Goal: Transaction & Acquisition: Complete application form

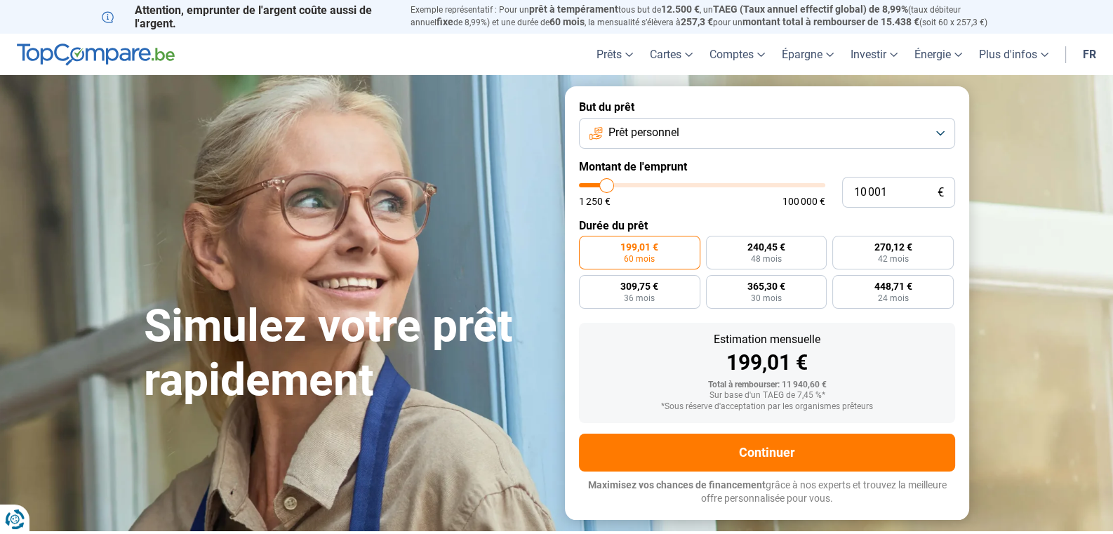
type input "12 000"
type input "12000"
type input "12 250"
type input "12250"
type input "12 500"
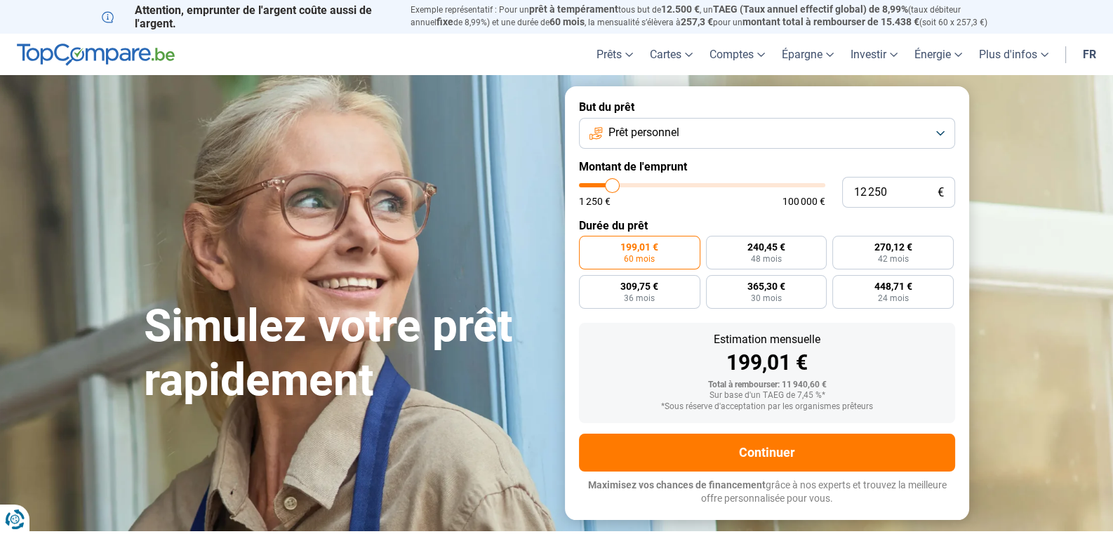
type input "12500"
type input "12 750"
type input "12750"
type input "13 000"
type input "13000"
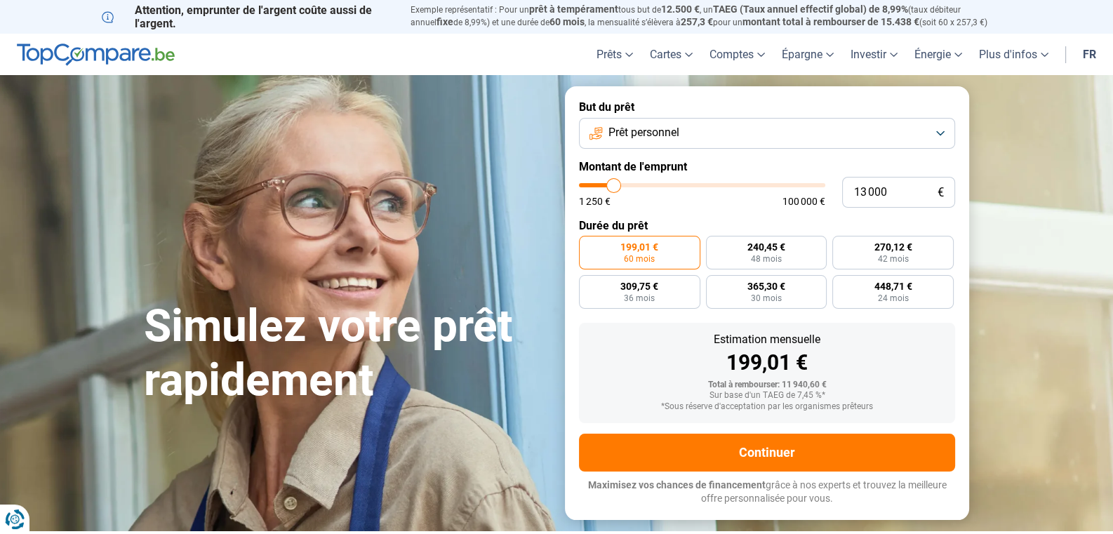
type input "13 250"
type input "13250"
type input "13 750"
type input "13750"
type input "14 000"
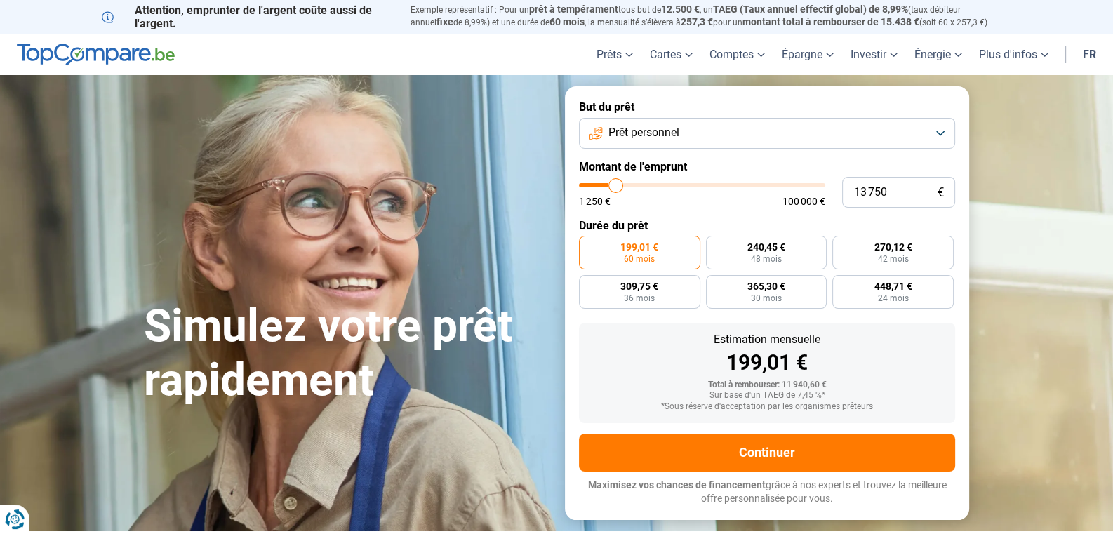
type input "14000"
type input "14 500"
type input "14500"
type input "14 750"
type input "14750"
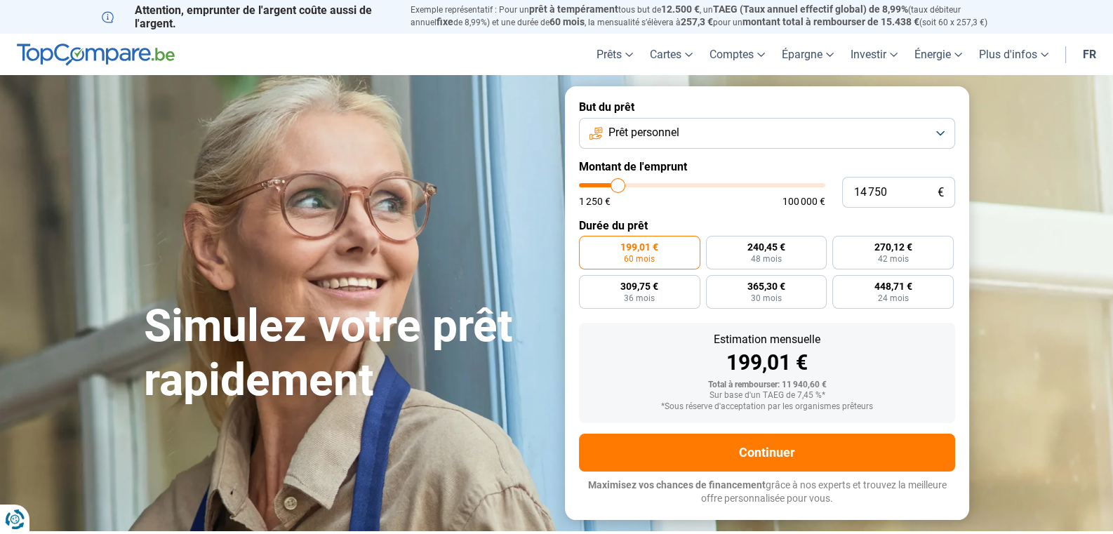
type input "15 250"
type input "15250"
type input "15 500"
drag, startPoint x: 612, startPoint y: 183, endPoint x: 620, endPoint y: 183, distance: 7.7
type input "15500"
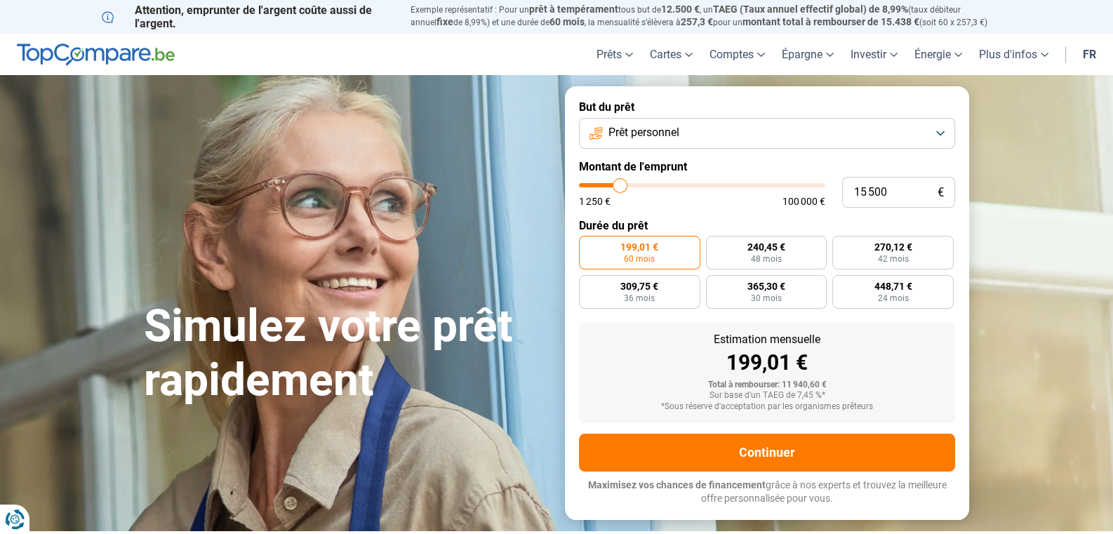
click at [620, 183] on input "range" at bounding box center [702, 185] width 246 height 4
radio input "false"
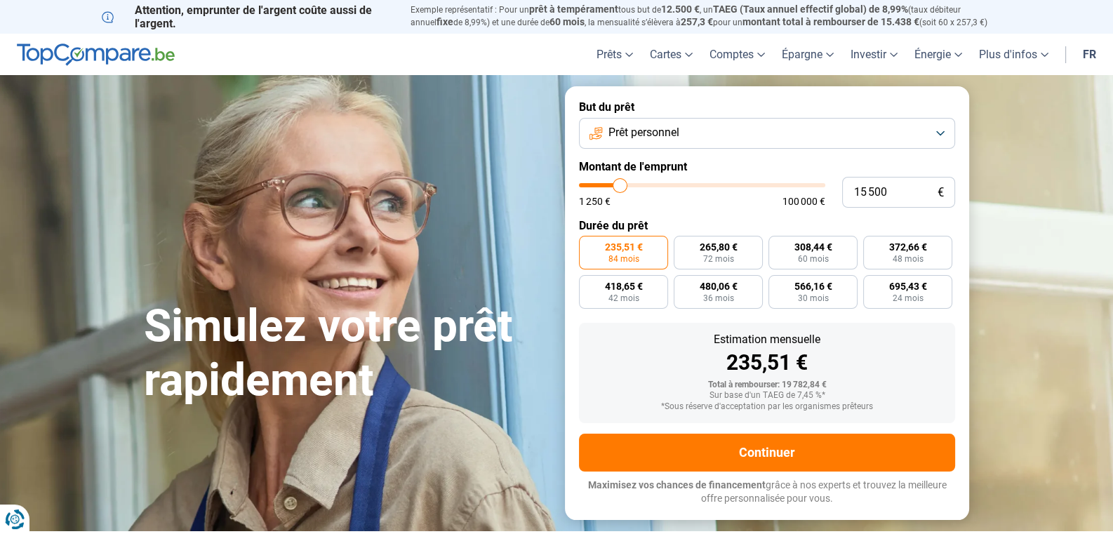
click at [620, 183] on input "range" at bounding box center [702, 185] width 246 height 4
type input "15 250"
type input "15250"
type input "15 000"
type input "15000"
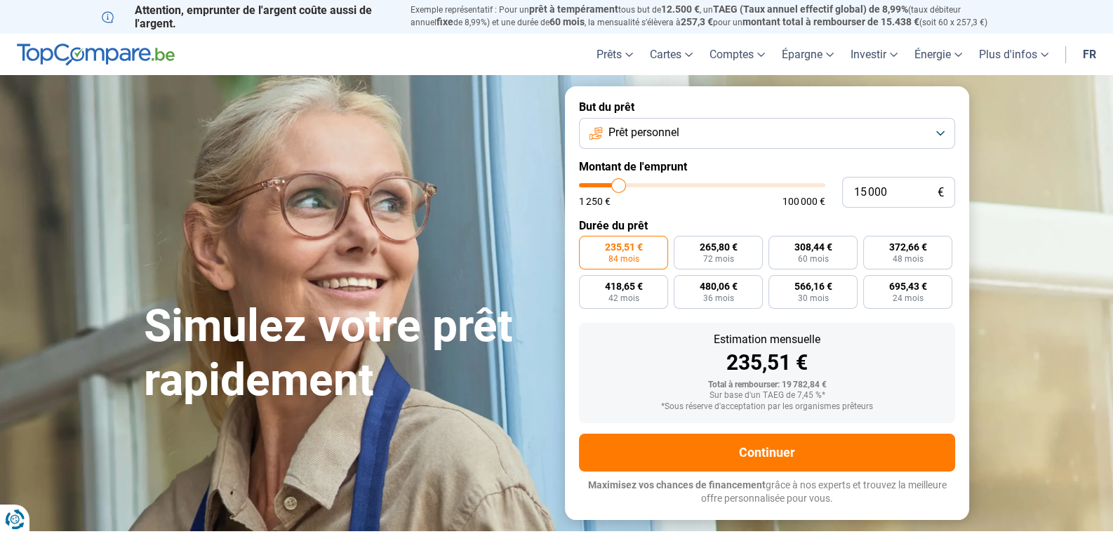
type input "14 750"
type input "14750"
type input "15 250"
type input "15250"
type input "15 500"
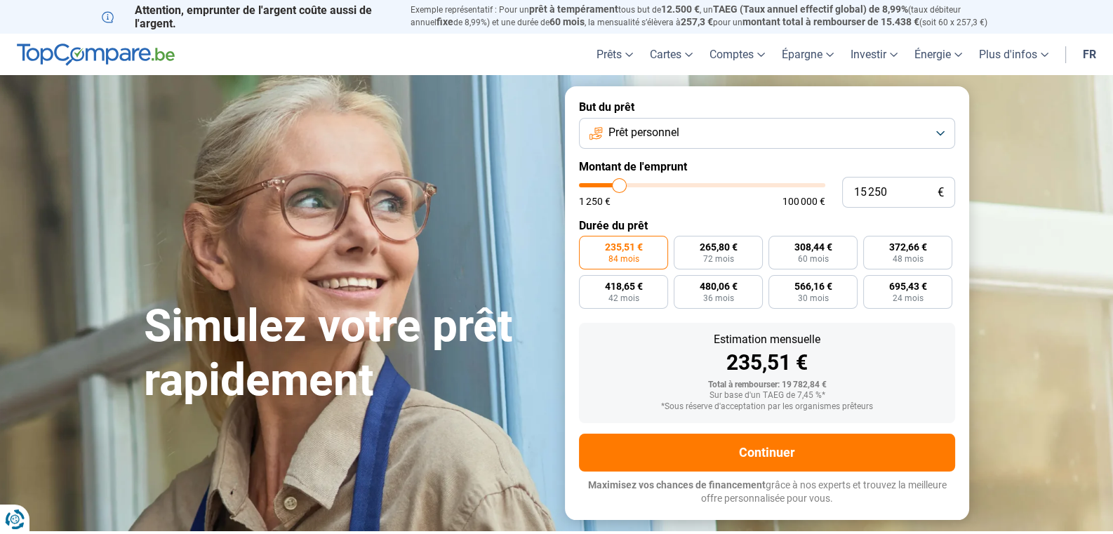
type input "15500"
type input "15 250"
type input "15250"
type input "15 000"
type input "15000"
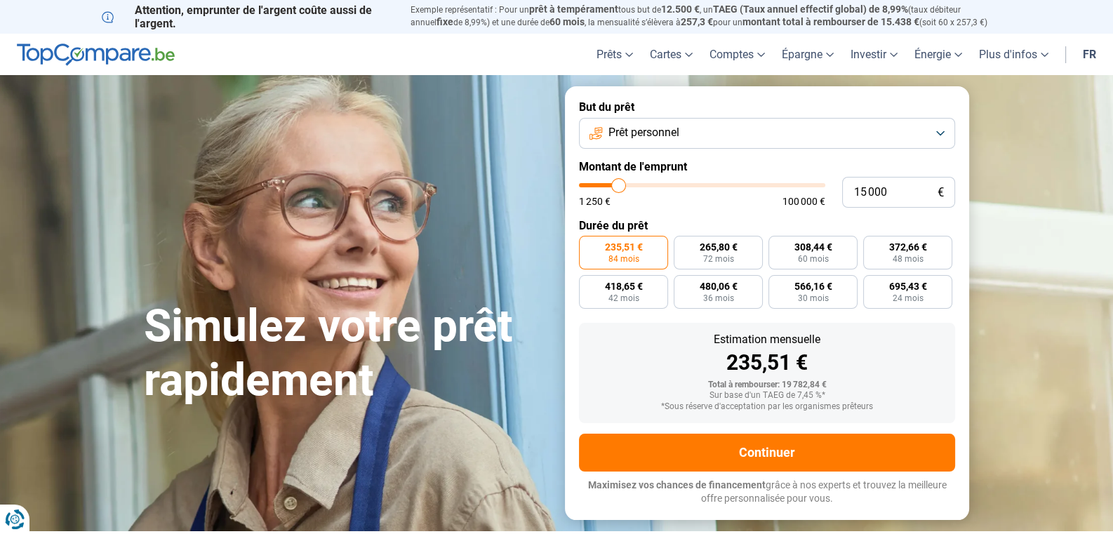
type input "14 750"
type input "14750"
type input "14 500"
type input "14500"
type input "14 250"
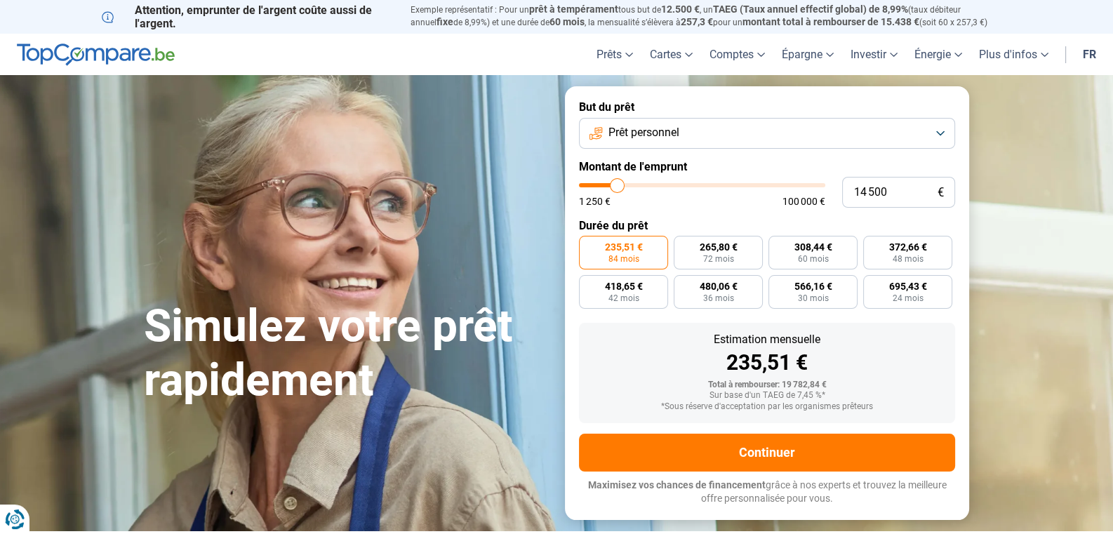
type input "14250"
type input "14 500"
type input "14500"
type input "14 750"
type input "14750"
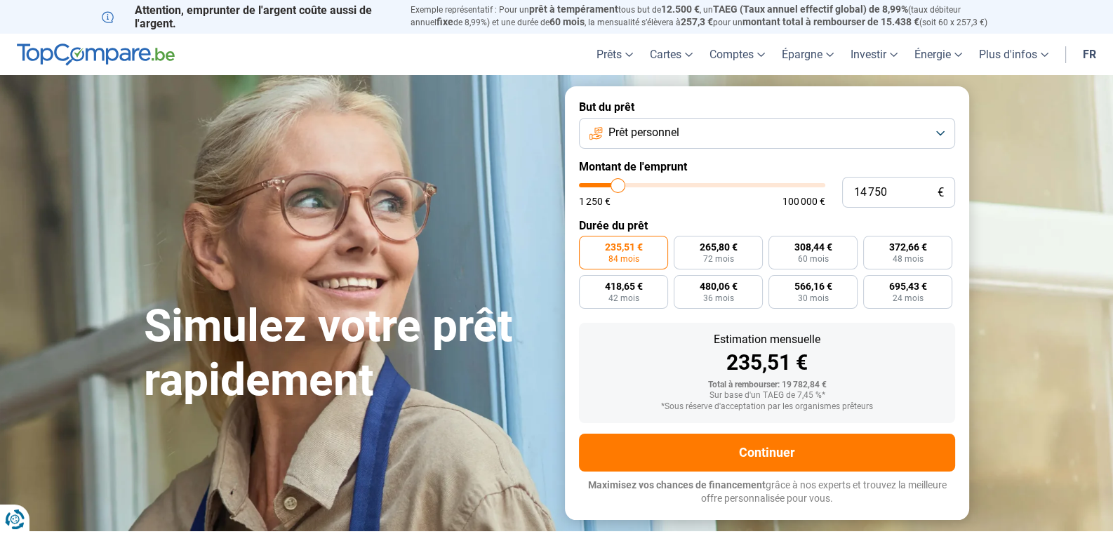
click at [619, 183] on input "range" at bounding box center [702, 185] width 246 height 4
radio input "true"
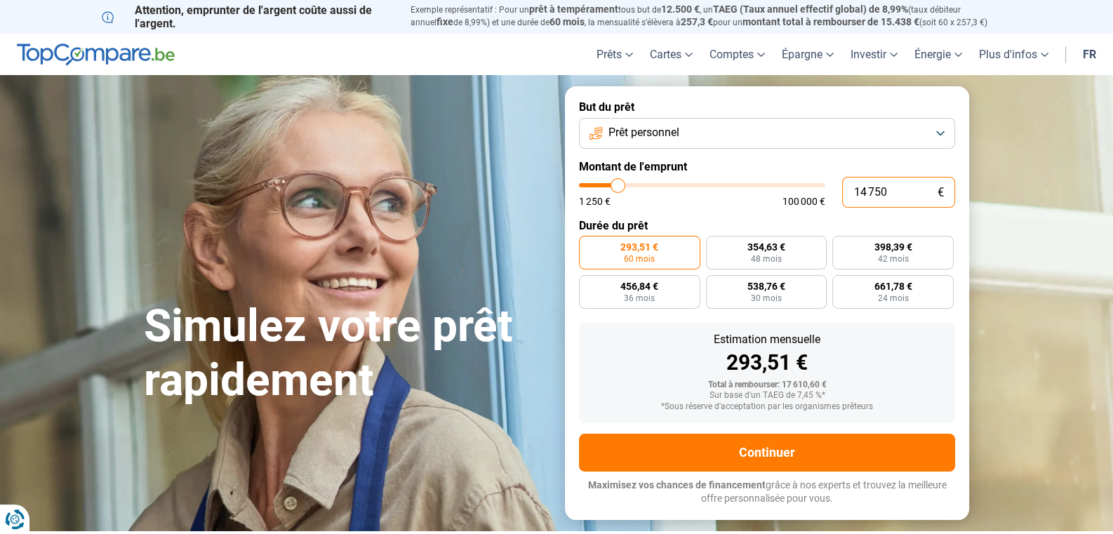
drag, startPoint x: 892, startPoint y: 190, endPoint x: 871, endPoint y: 191, distance: 21.1
click at [871, 191] on input "14 750" at bounding box center [898, 192] width 113 height 31
type input "145"
type input "1250"
type input "1 450"
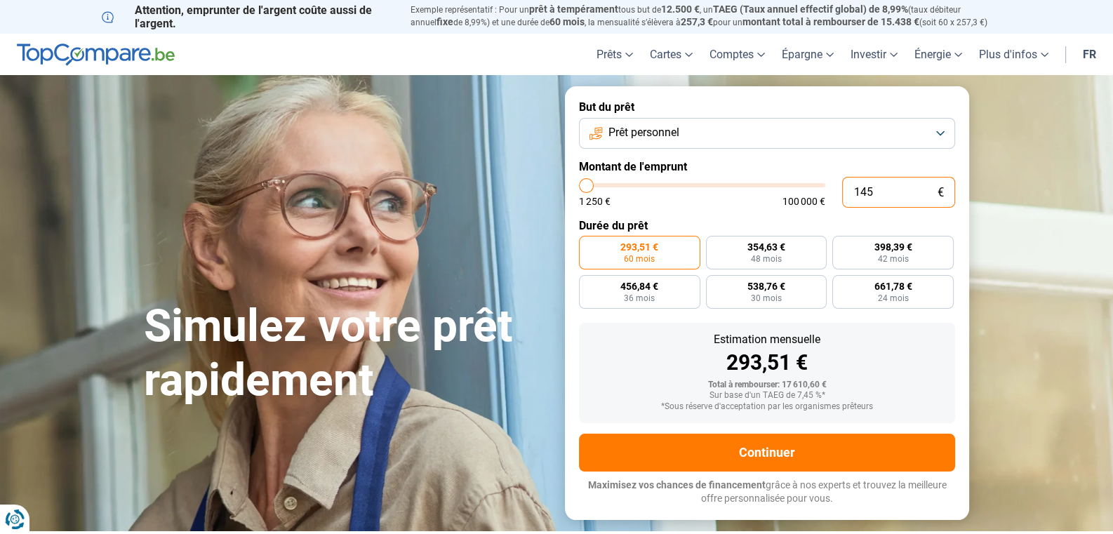
type input "1500"
type input "14 500"
type input "14500"
type input "1 450"
type input "1500"
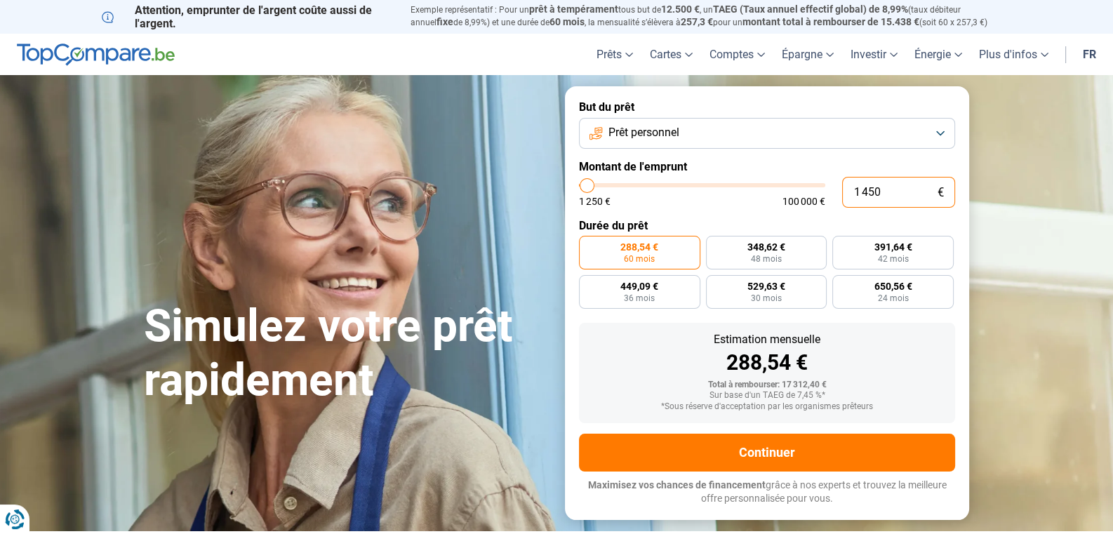
type input "145"
type input "1250"
type input "14"
type input "1250"
type input "1"
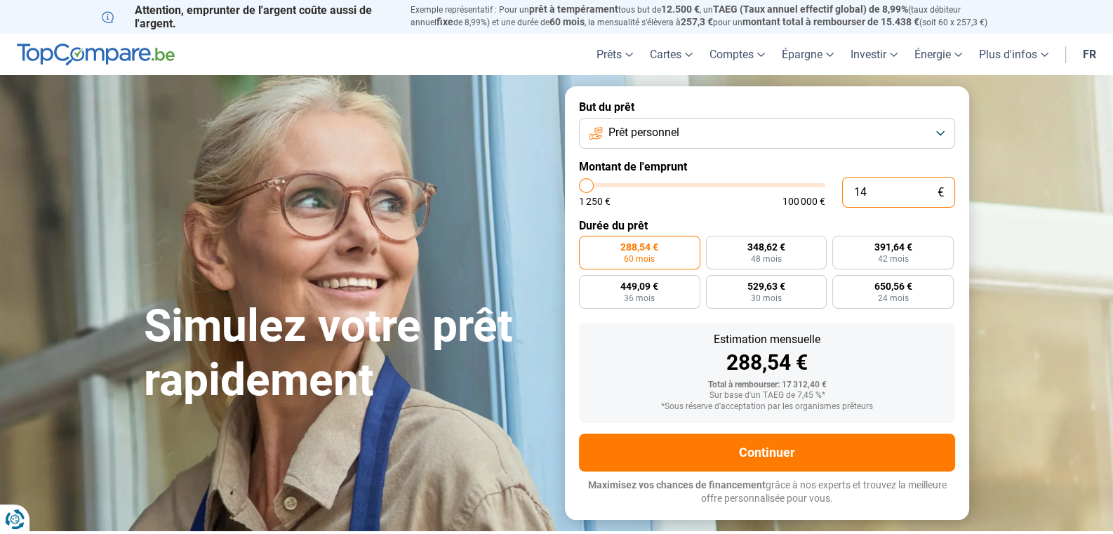
type input "1250"
type input "1 250"
type input "1250"
radio input "true"
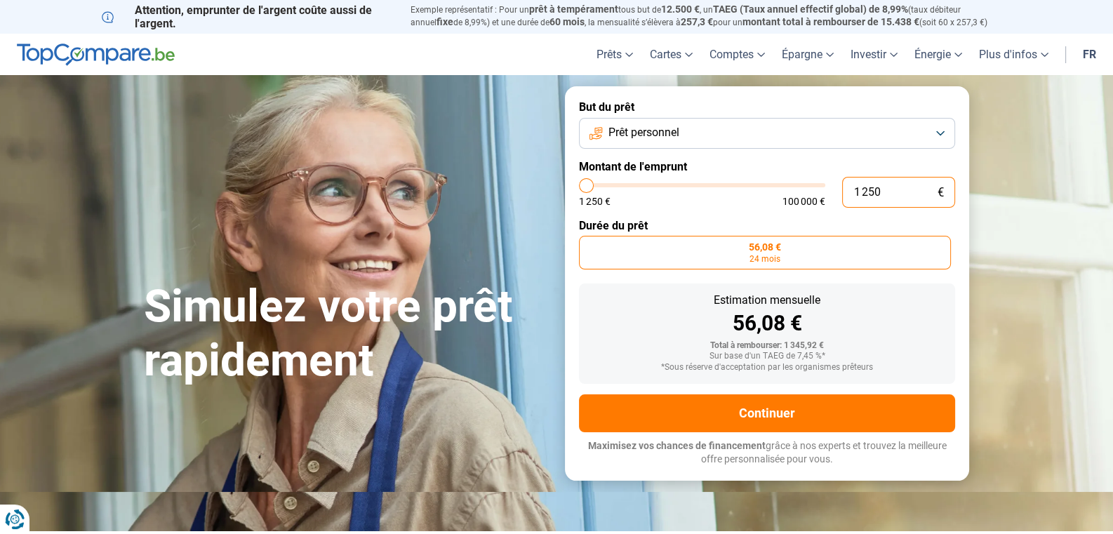
type input "12 500"
type input "12500"
radio input "false"
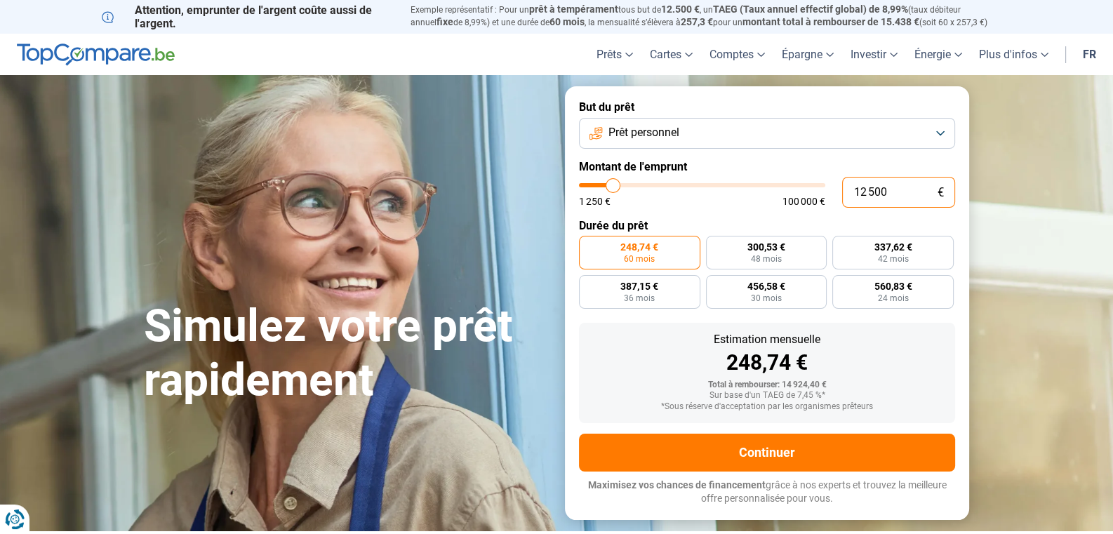
type input "13 000"
type input "13000"
type input "12 750"
type input "12750"
type input "12 500"
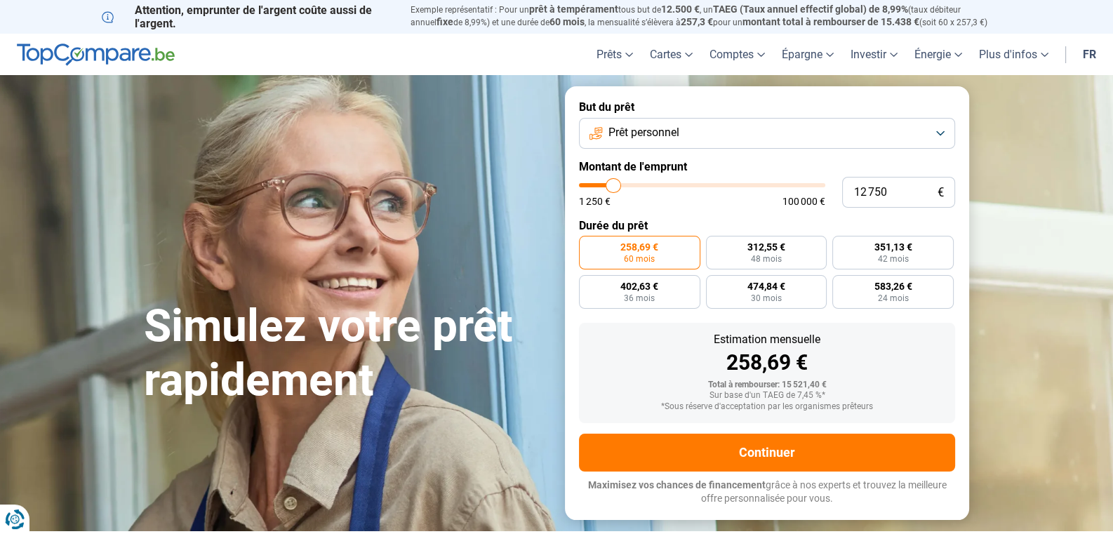
type input "12500"
type input "12 250"
type input "12250"
type input "12 000"
type input "12000"
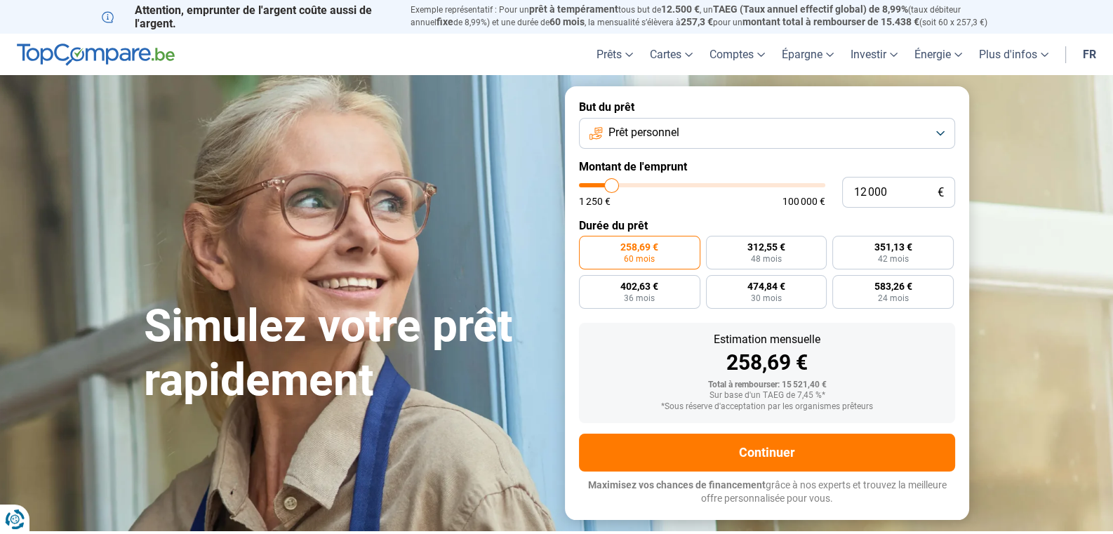
type input "11 500"
type input "11500"
type input "11 250"
type input "11250"
type input "11 000"
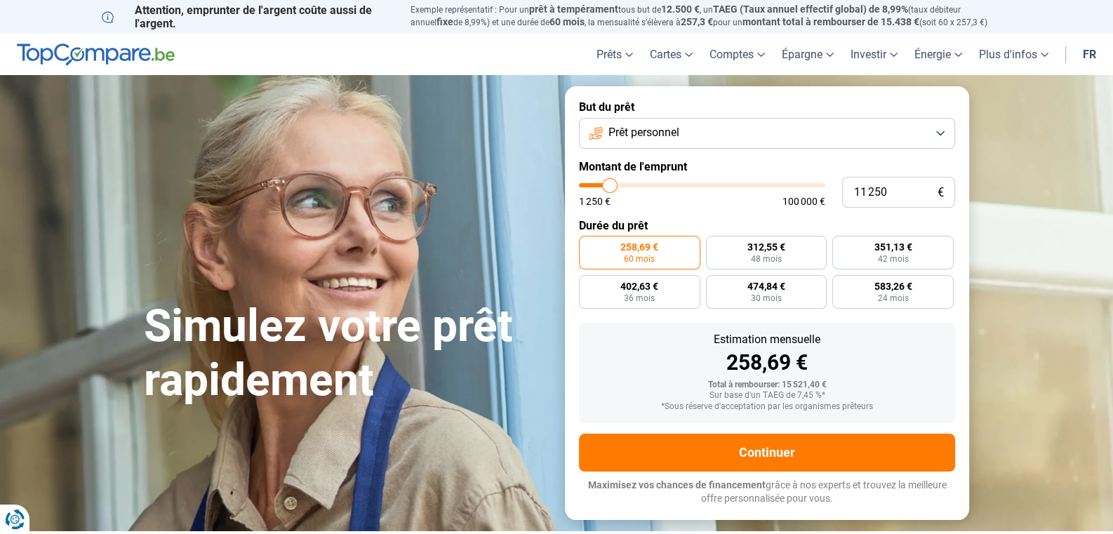
type input "11000"
type input "10 750"
type input "10750"
type input "10 500"
type input "10500"
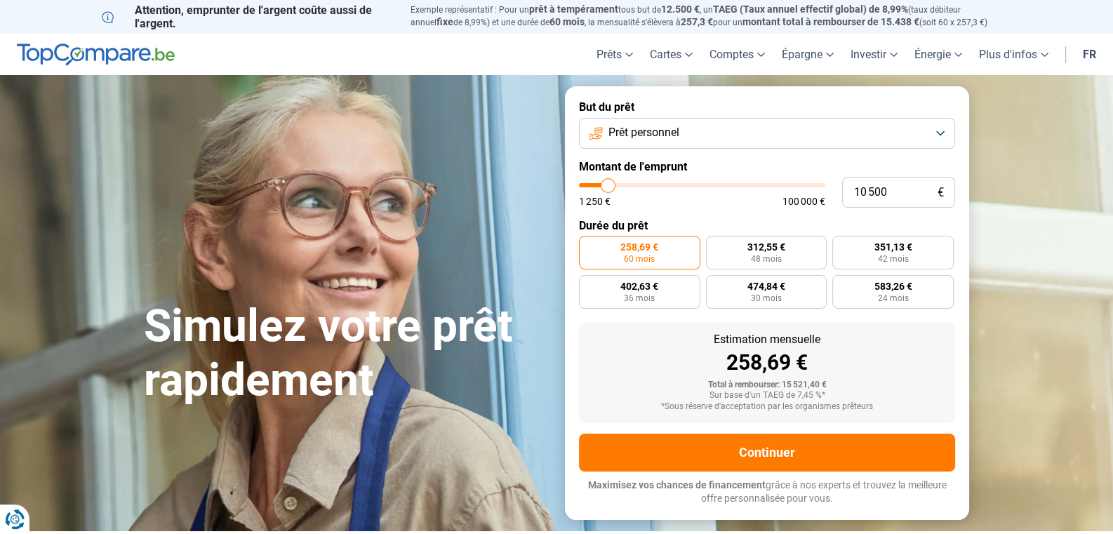
type input "10 250"
type input "10250"
type input "10 000"
type input "10000"
click at [607, 186] on input "range" at bounding box center [702, 185] width 246 height 4
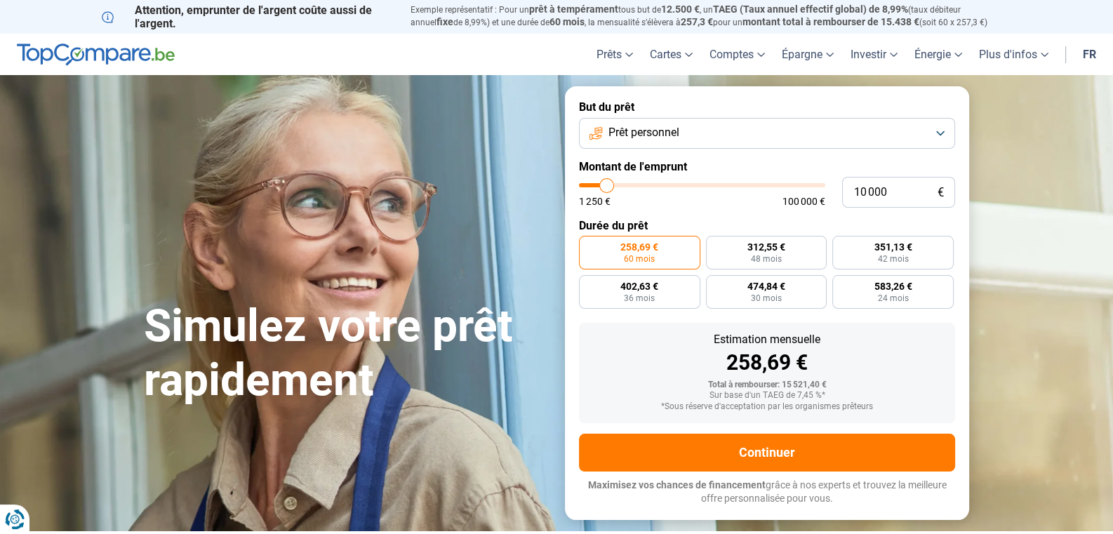
radio input "true"
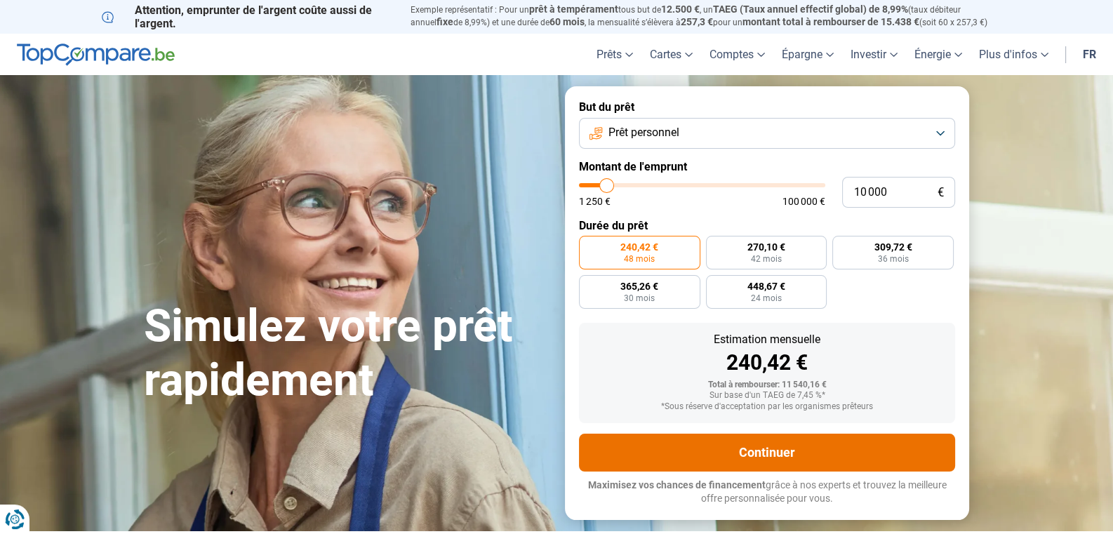
click at [767, 458] on button "Continuer" at bounding box center [767, 453] width 376 height 38
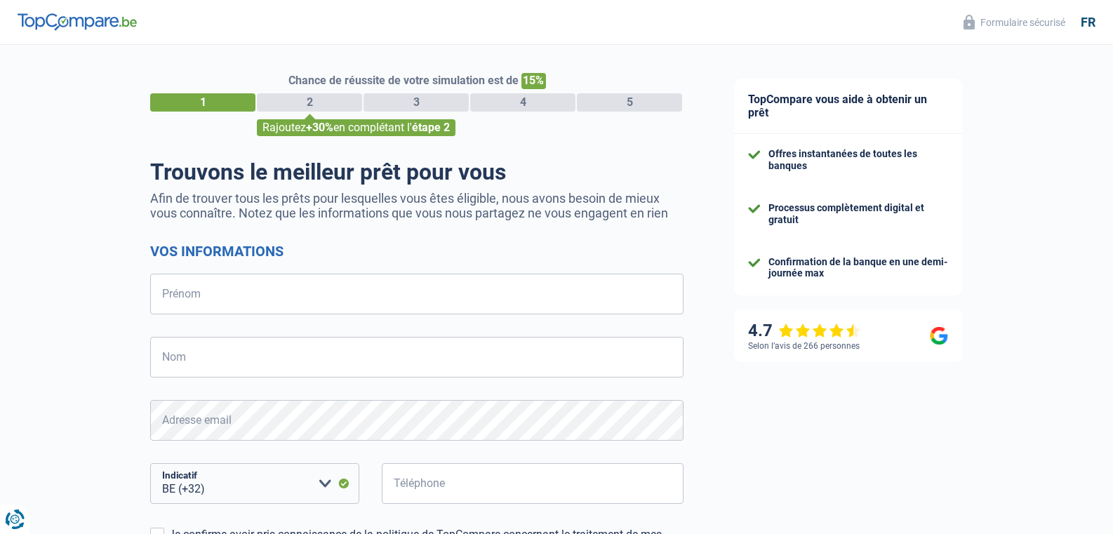
select select "32"
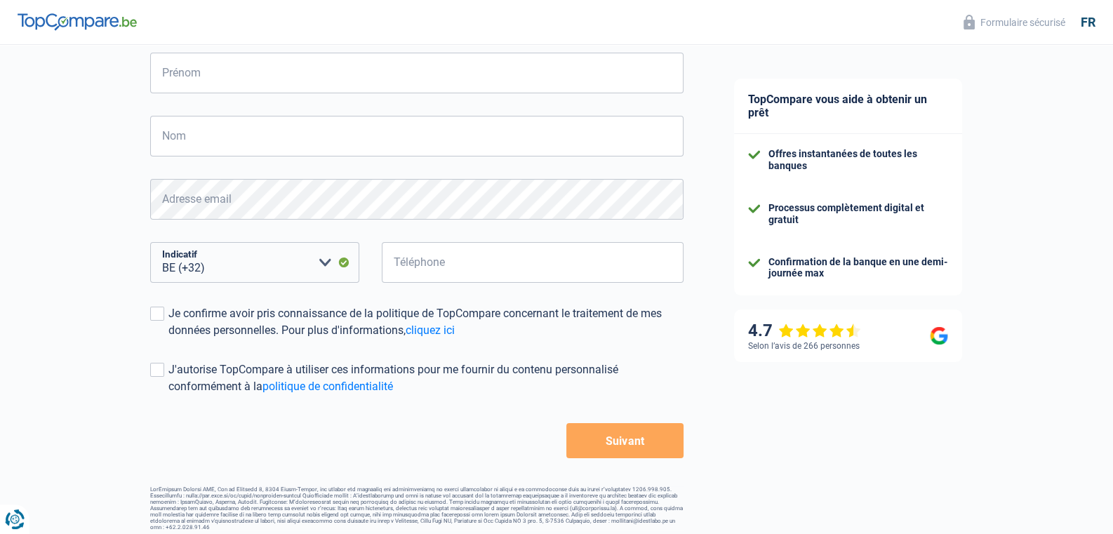
scroll to position [74, 0]
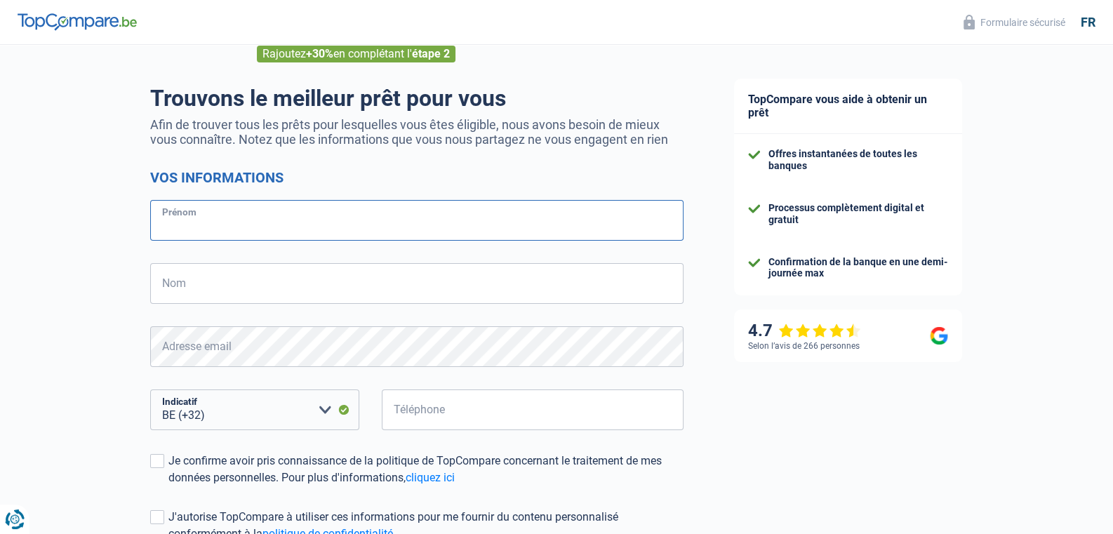
click at [314, 227] on input "Prénom" at bounding box center [417, 220] width 534 height 41
type input "José"
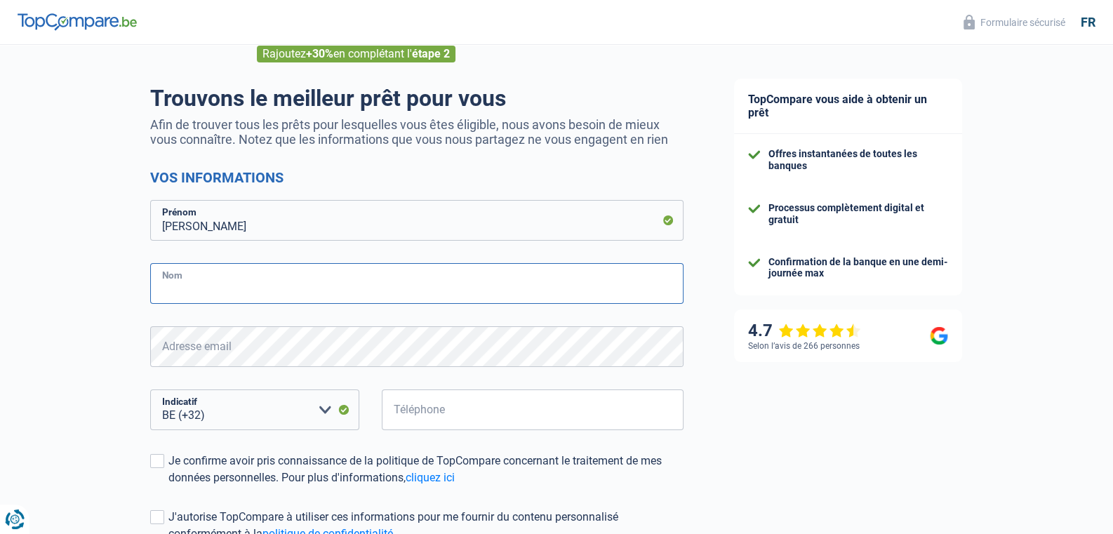
click at [220, 283] on input "Nom" at bounding box center [417, 283] width 534 height 41
type input "Bingoni"
click at [150, 390] on select "BE (+32) LU (+352) Veuillez sélectionner une option" at bounding box center [254, 410] width 209 height 41
click at [251, 411] on select "BE (+32) LU (+352) Veuillez sélectionner une option" at bounding box center [254, 410] width 209 height 41
click at [396, 415] on input "Téléphone" at bounding box center [533, 410] width 302 height 41
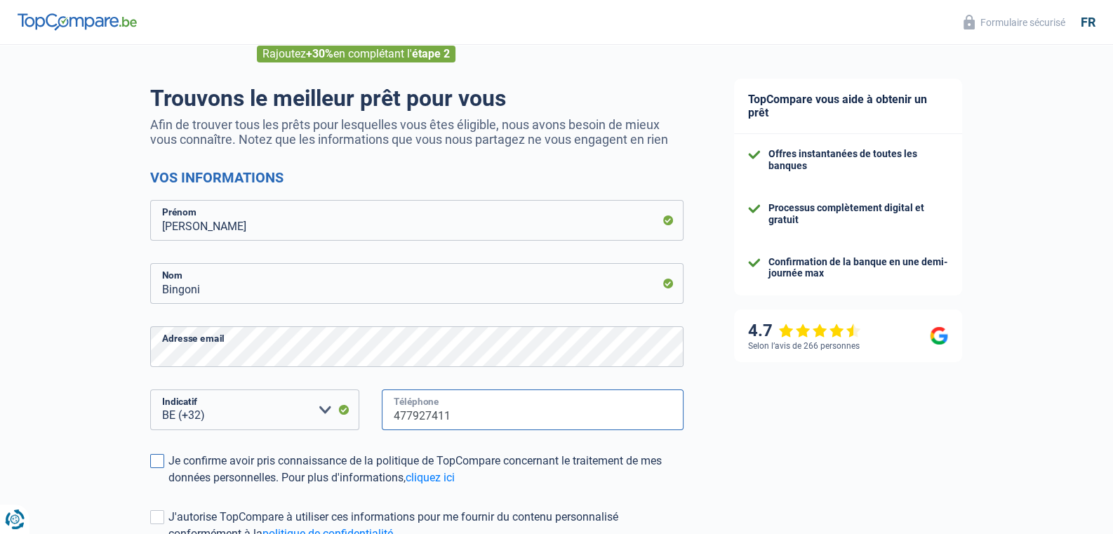
type input "477927411"
click at [164, 461] on span at bounding box center [157, 461] width 14 height 14
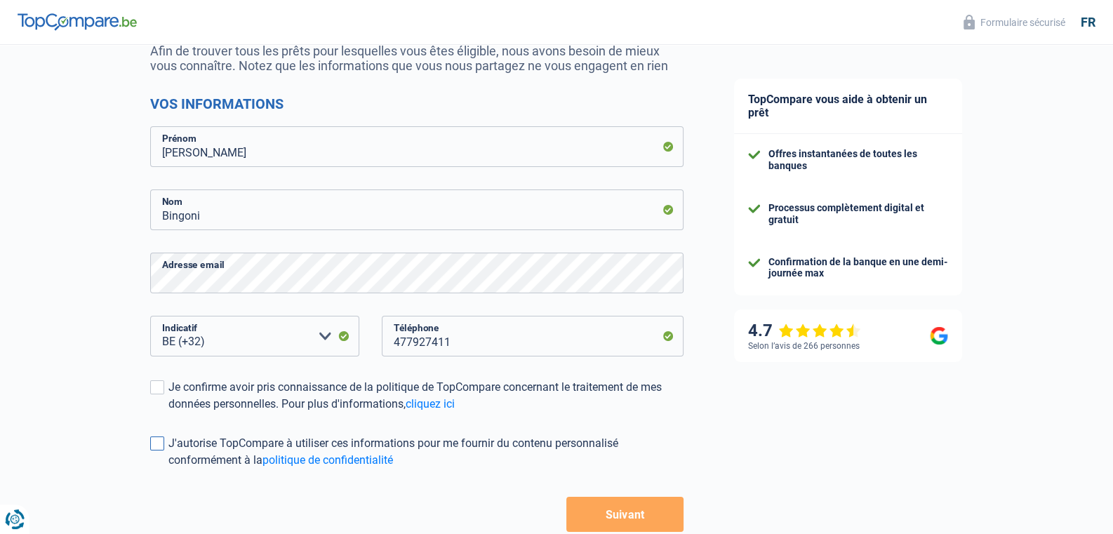
click at [162, 444] on span at bounding box center [157, 444] width 14 height 14
click at [168, 469] on input "J'autorise TopCompare à utiliser ces informations pour me fournir du contenu pe…" at bounding box center [168, 469] width 0 height 0
click at [155, 388] on span at bounding box center [157, 388] width 14 height 14
click at [168, 413] on input "Je confirme avoir pris connaissance de la politique de TopCompare concernant le…" at bounding box center [168, 413] width 0 height 0
click at [627, 513] on button "Suivant" at bounding box center [625, 514] width 117 height 35
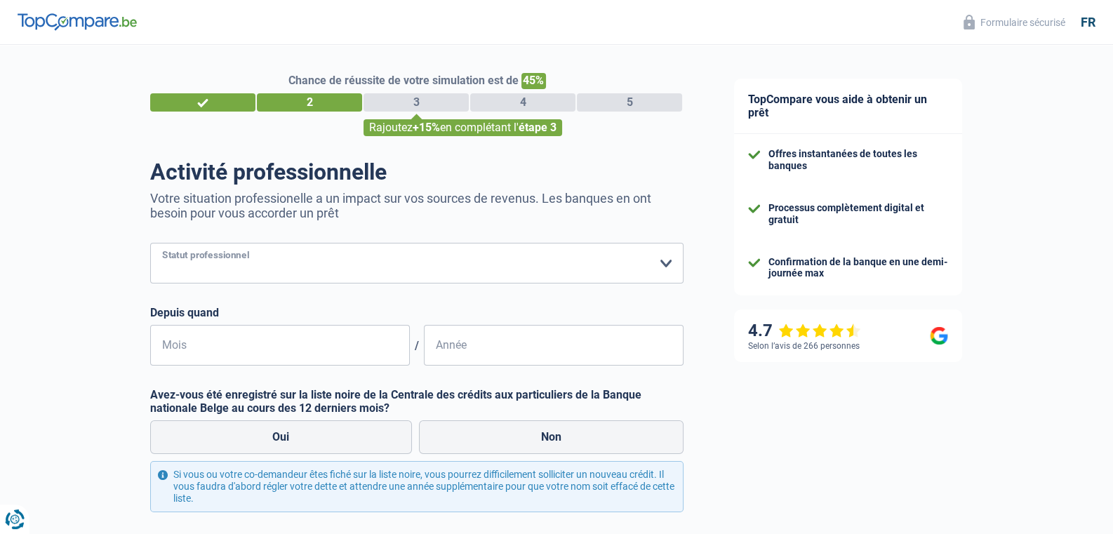
click at [150, 243] on select "Ouvrier Employé privé Employé public Invalide Indépendant Pensionné Chômeur Mut…" at bounding box center [417, 263] width 534 height 41
select select "independent"
click option "Indépendant" at bounding box center [0, 0] width 0 height 0
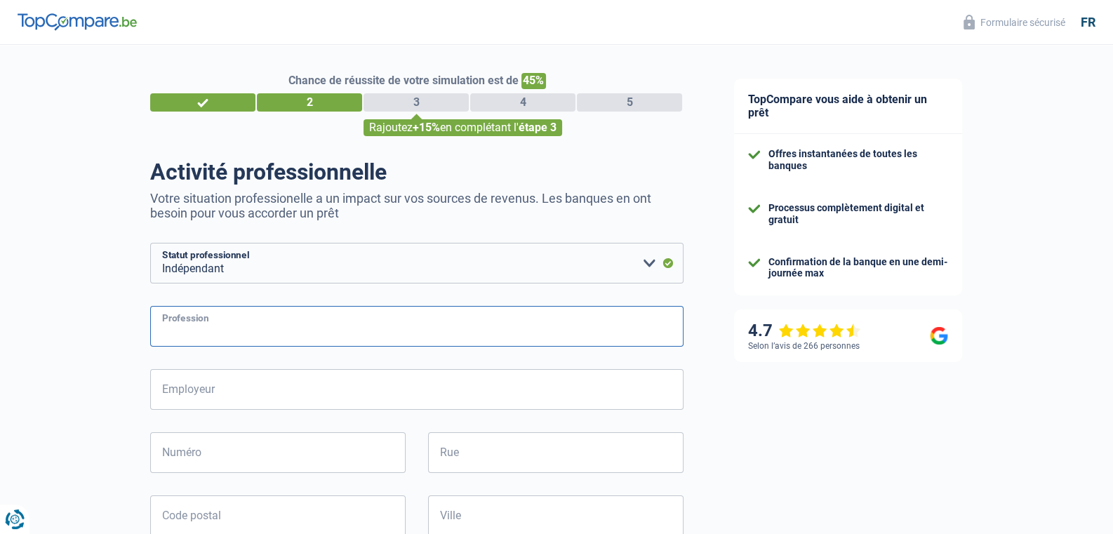
click at [247, 333] on input "Profession" at bounding box center [417, 326] width 534 height 41
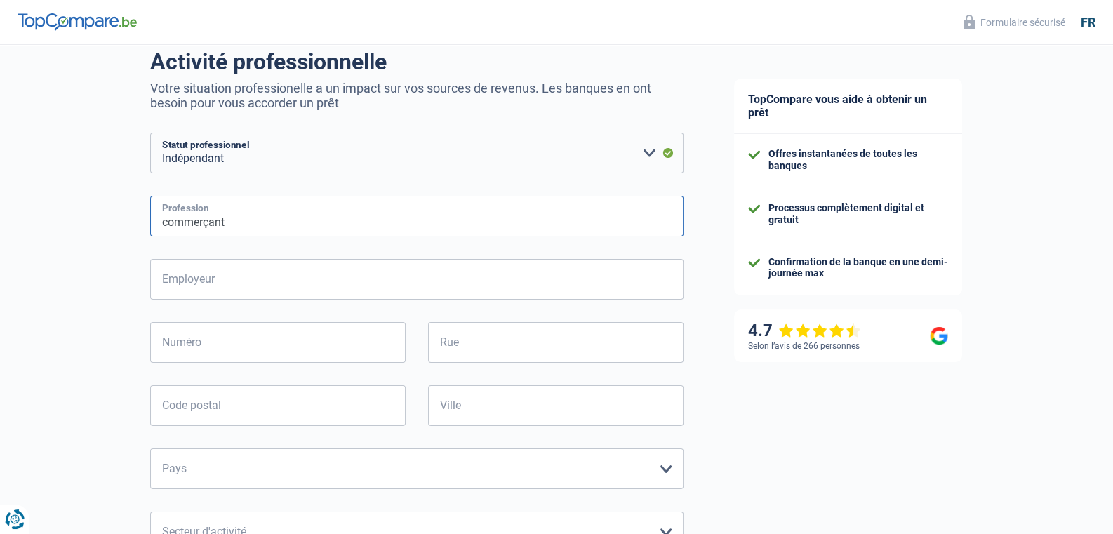
scroll to position [147, 0]
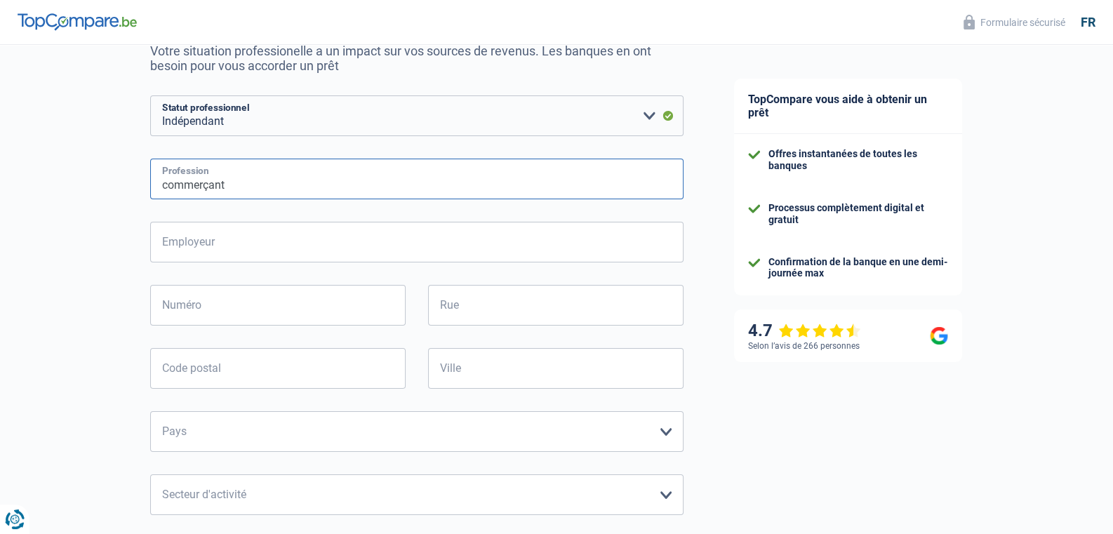
type input "commerçant"
click at [255, 315] on input "Numéro" at bounding box center [278, 305] width 256 height 41
click at [237, 249] on input "Employeur" at bounding box center [417, 242] width 534 height 41
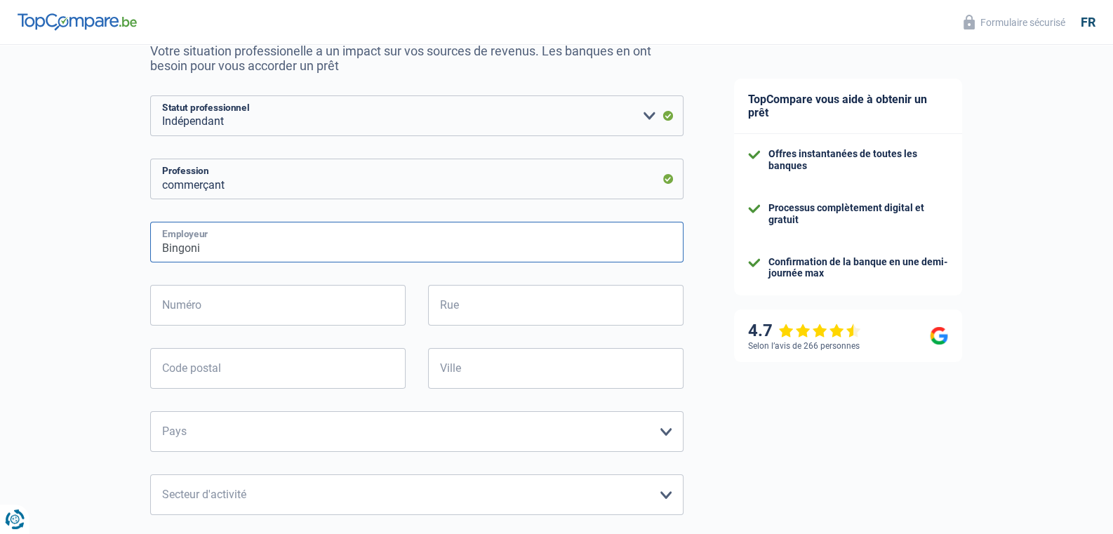
type input "Bingoni"
click at [472, 308] on input "Rue" at bounding box center [556, 305] width 256 height 41
type input "de la jouerie"
click at [372, 308] on input "Numéro" at bounding box center [278, 305] width 256 height 41
type input "15"
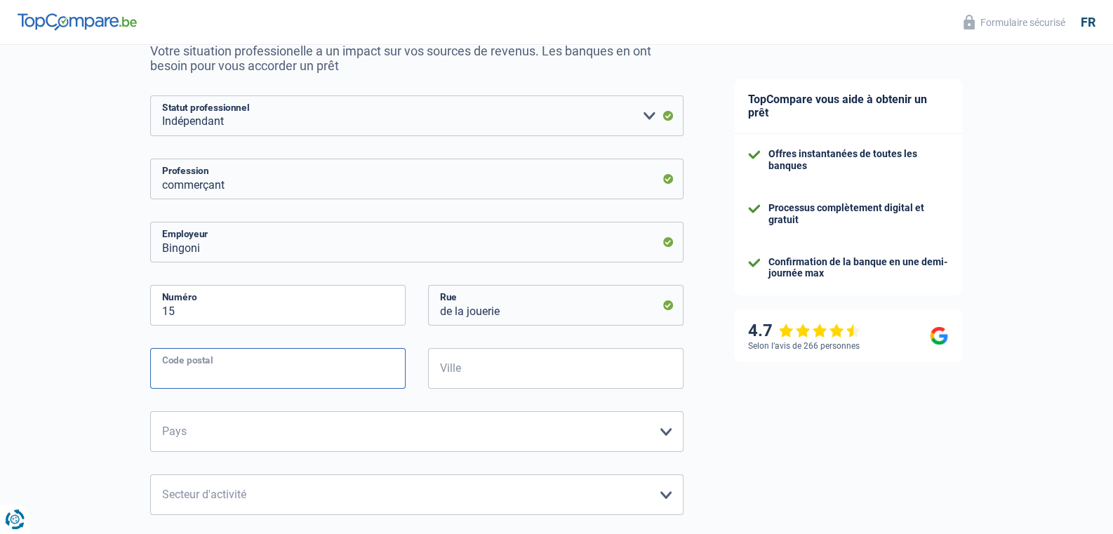
click at [285, 369] on input "Code postal" at bounding box center [278, 368] width 256 height 41
type input "1495"
click at [471, 375] on input "Ville" at bounding box center [556, 368] width 256 height 41
type input "Marbais"
click at [150, 411] on select "Belgique Luxembourg Veuillez sélectionner une option" at bounding box center [417, 431] width 534 height 41
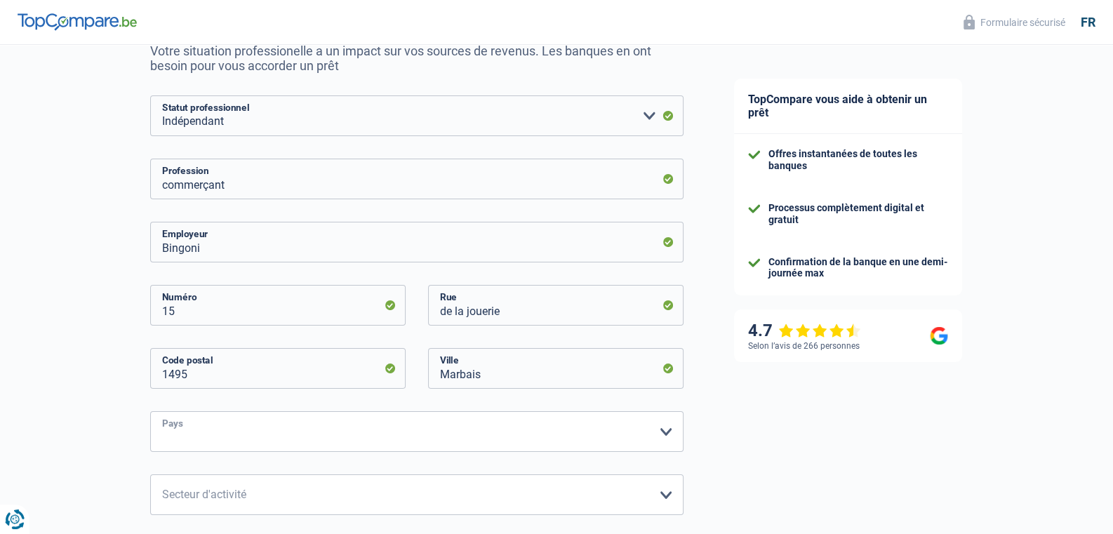
select select "BE"
click option "Belgique" at bounding box center [0, 0] width 0 height 0
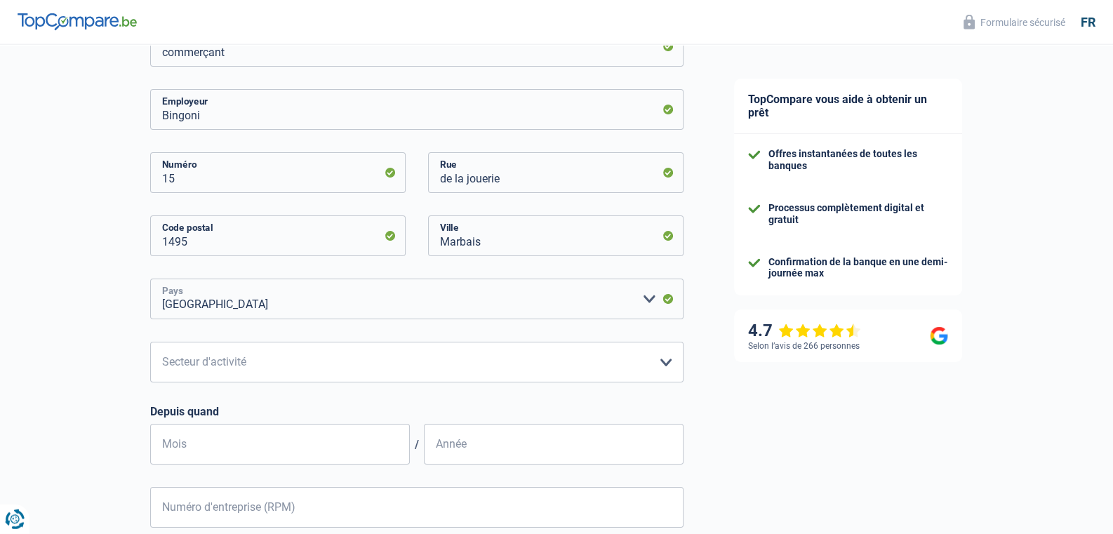
scroll to position [295, 0]
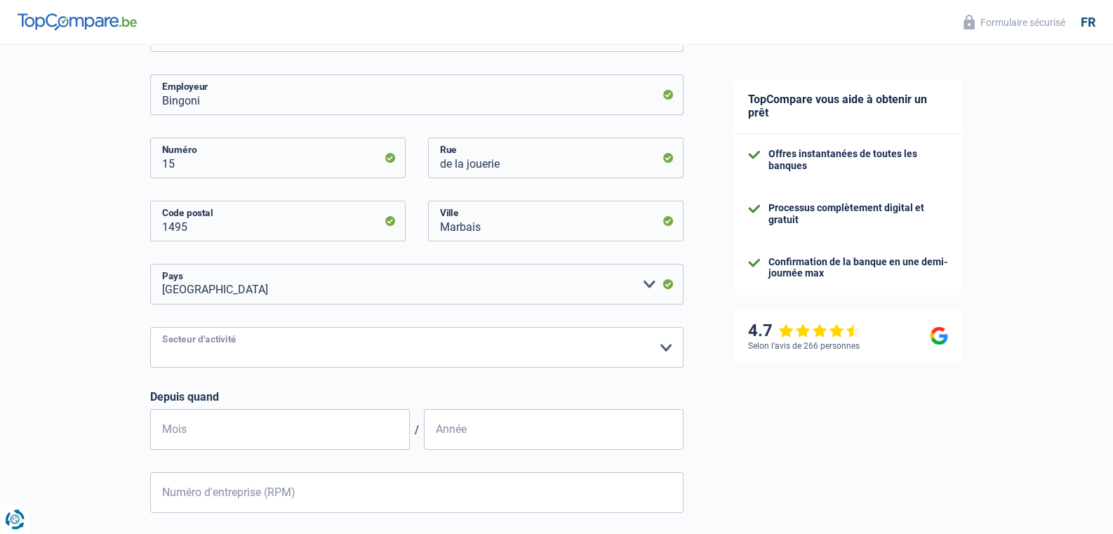
click at [150, 327] on select "Agriculture/Pêche Industrie Horeca Courier/Fitness/Taxi Construction Banques/As…" at bounding box center [417, 347] width 534 height 41
select select "hrc"
click option "Horeca" at bounding box center [0, 0] width 0 height 0
click at [313, 430] on input "Mois" at bounding box center [280, 429] width 260 height 41
click at [244, 433] on input "Mois" at bounding box center [280, 429] width 260 height 41
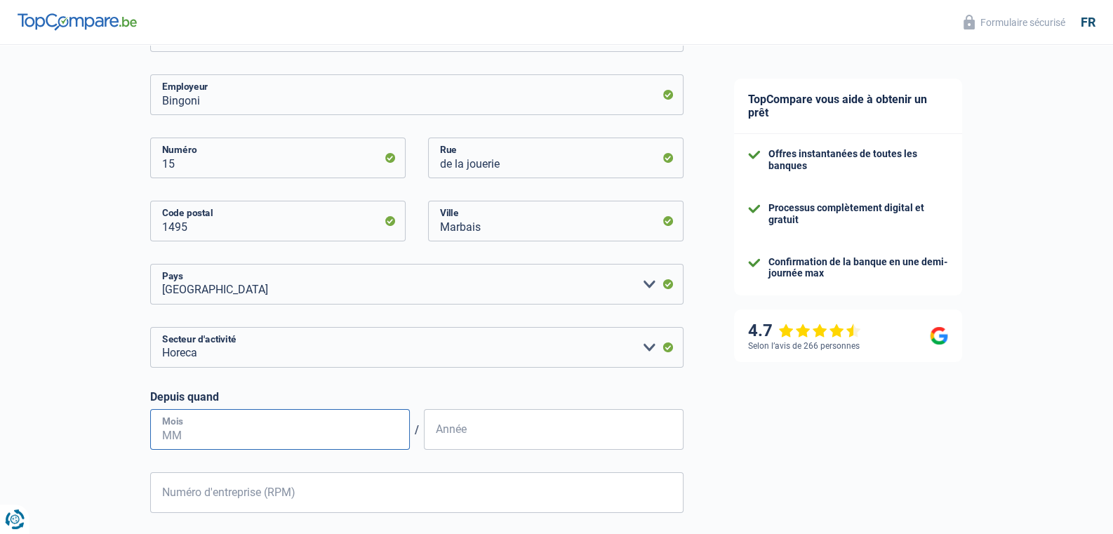
click at [204, 431] on input "Mois" at bounding box center [280, 429] width 260 height 41
click at [201, 425] on input "Mois" at bounding box center [280, 429] width 260 height 41
click at [517, 432] on input "Année" at bounding box center [554, 429] width 260 height 41
type input "2016"
click at [183, 431] on input "Mois" at bounding box center [280, 429] width 260 height 41
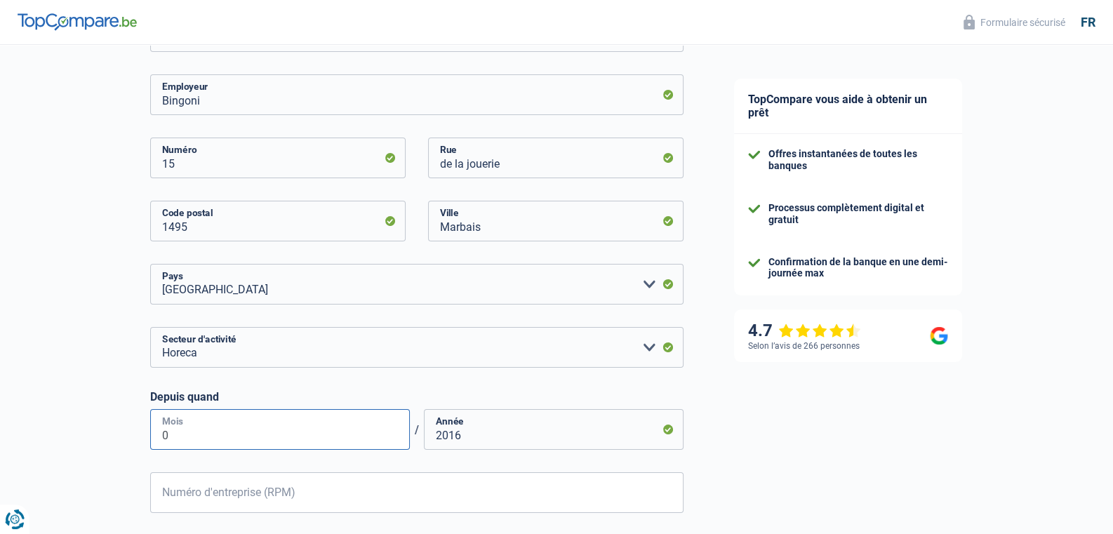
type input "05"
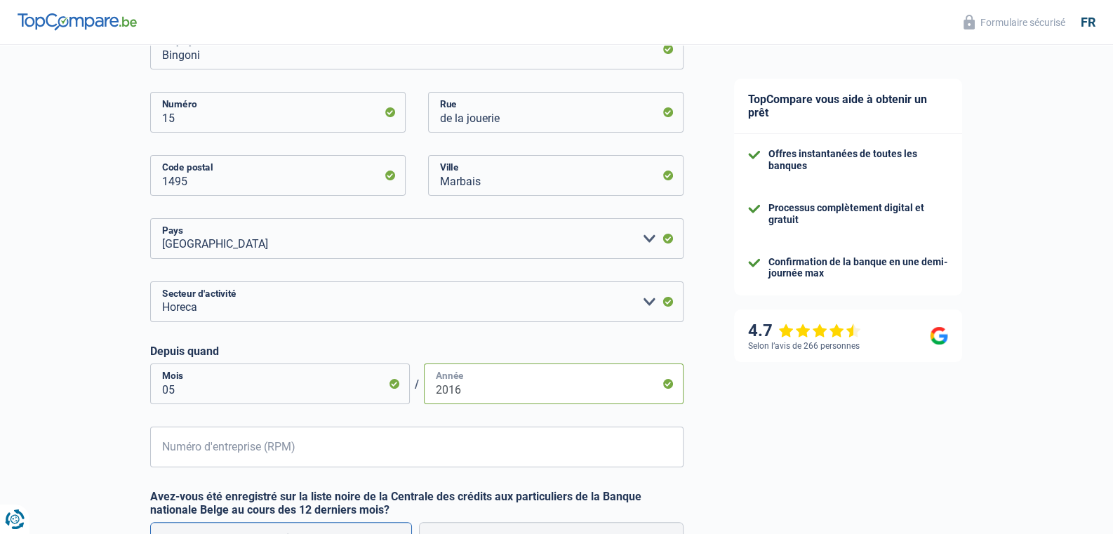
scroll to position [369, 0]
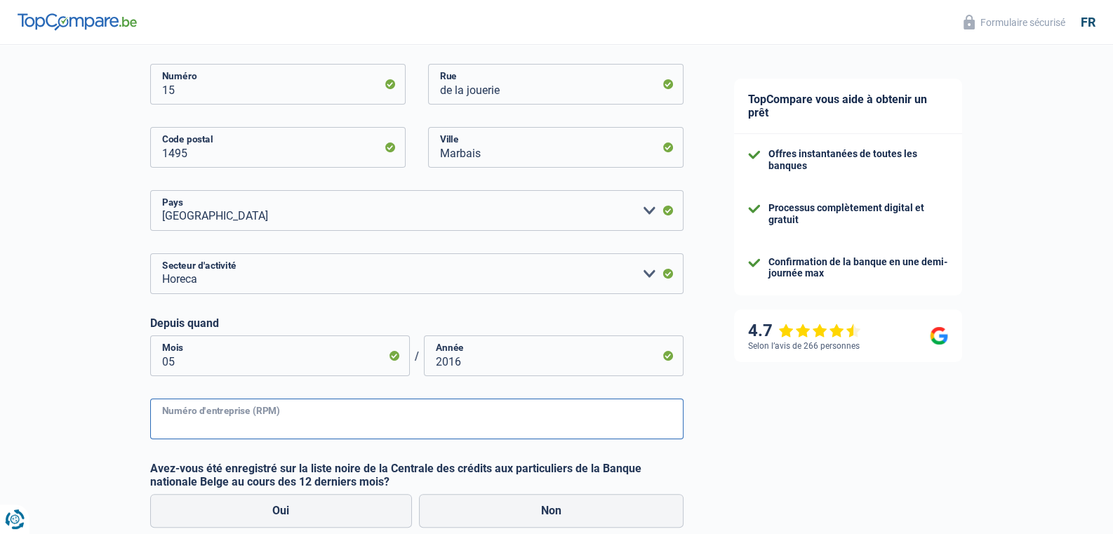
click at [293, 420] on input "Numéro d'entreprise (RPM)" at bounding box center [417, 419] width 534 height 41
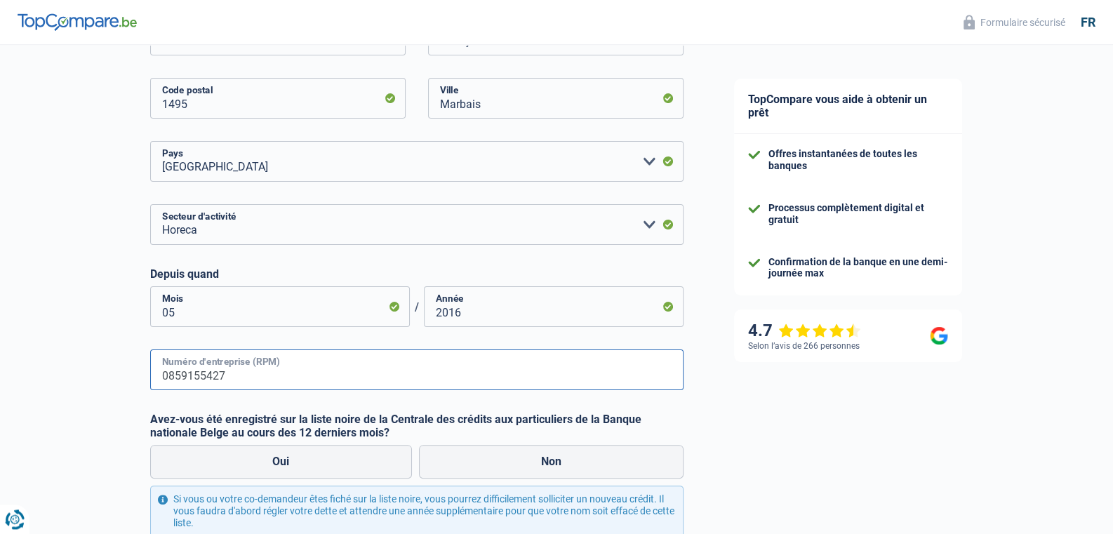
scroll to position [442, 0]
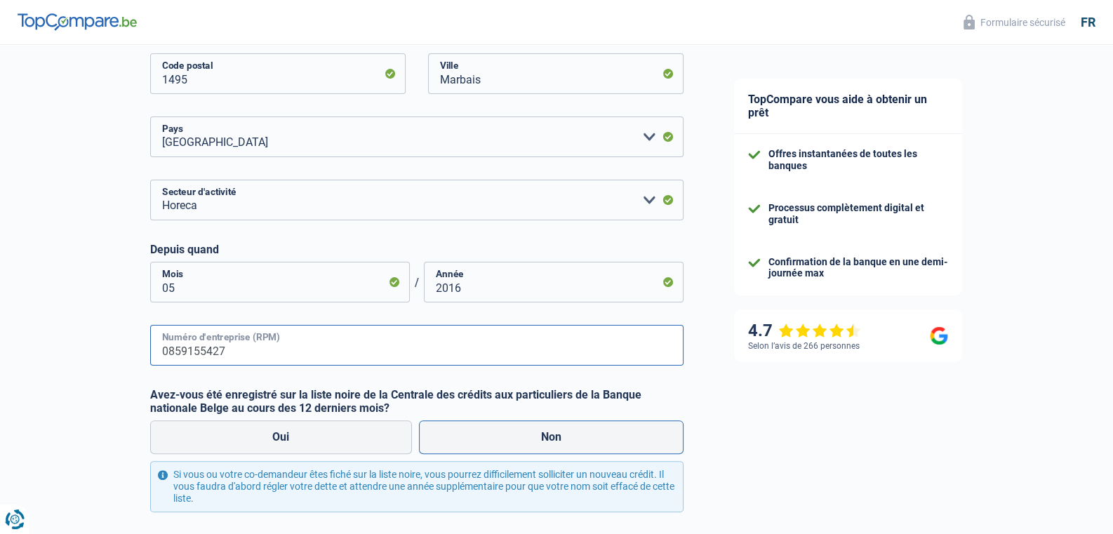
type input "0859155427"
click at [557, 437] on label "Non" at bounding box center [551, 438] width 265 height 34
click at [557, 437] on input "Non" at bounding box center [551, 438] width 265 height 34
radio input "true"
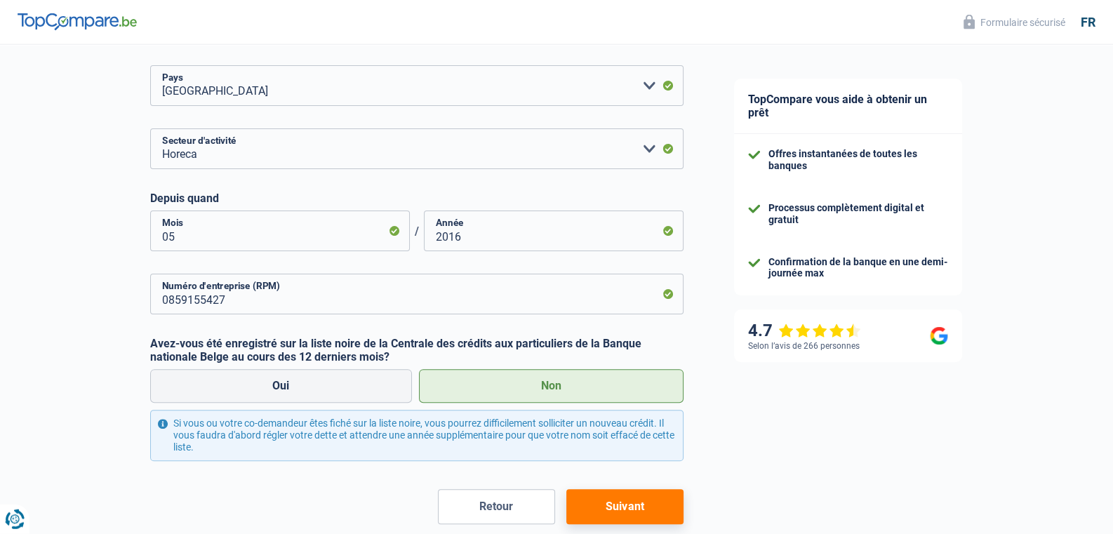
scroll to position [562, 0]
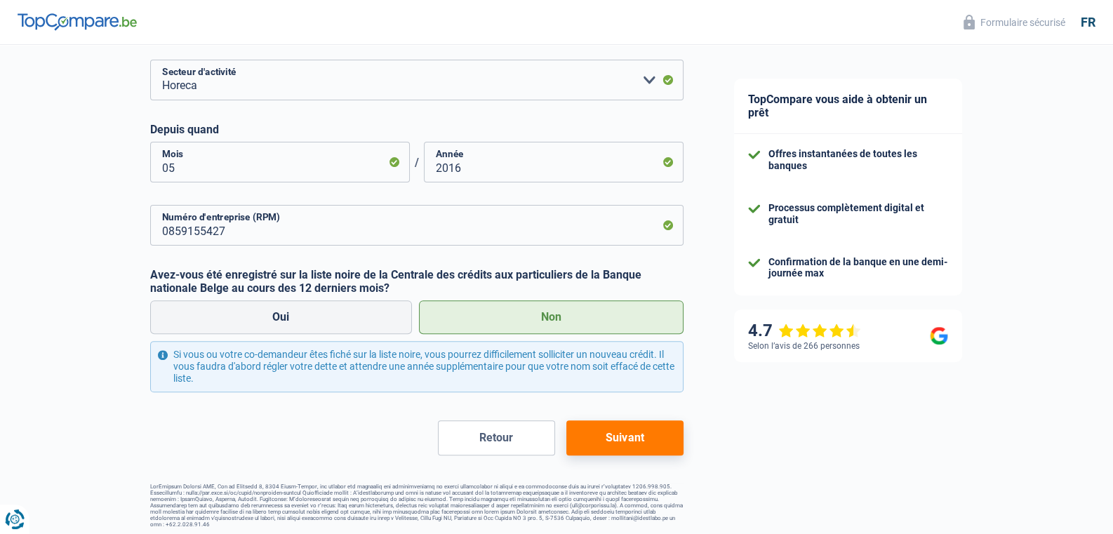
click at [634, 439] on button "Suivant" at bounding box center [625, 438] width 117 height 35
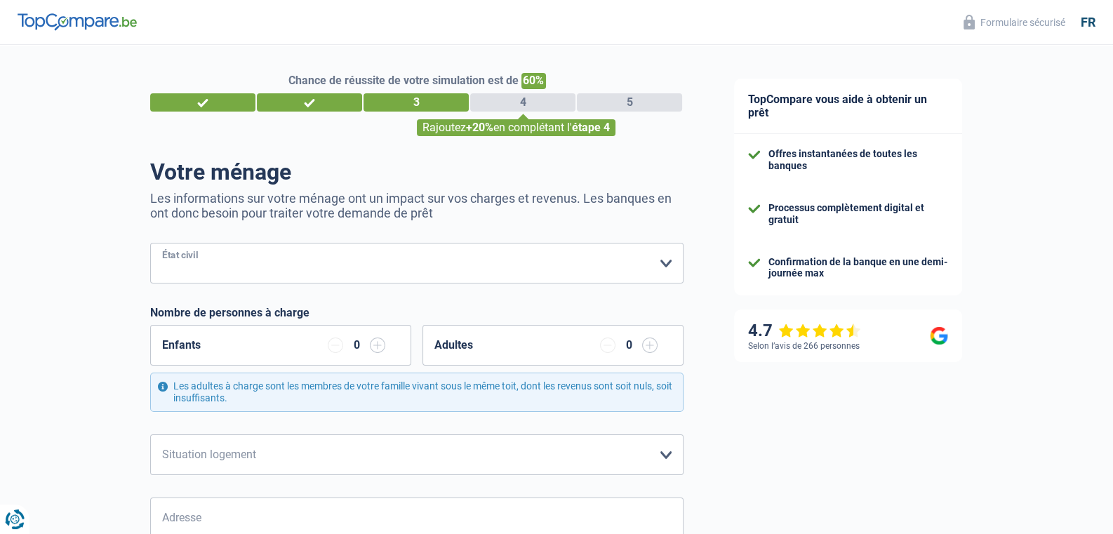
click at [150, 243] on select "Célibataire Marié(e) Cohabitant(e) légal(e) Divorcé(e) Veuf(ve) Séparé (de fait…" at bounding box center [417, 263] width 534 height 41
select select "cohabitation"
click option "Cohabitant(e) légal(e)" at bounding box center [0, 0] width 0 height 0
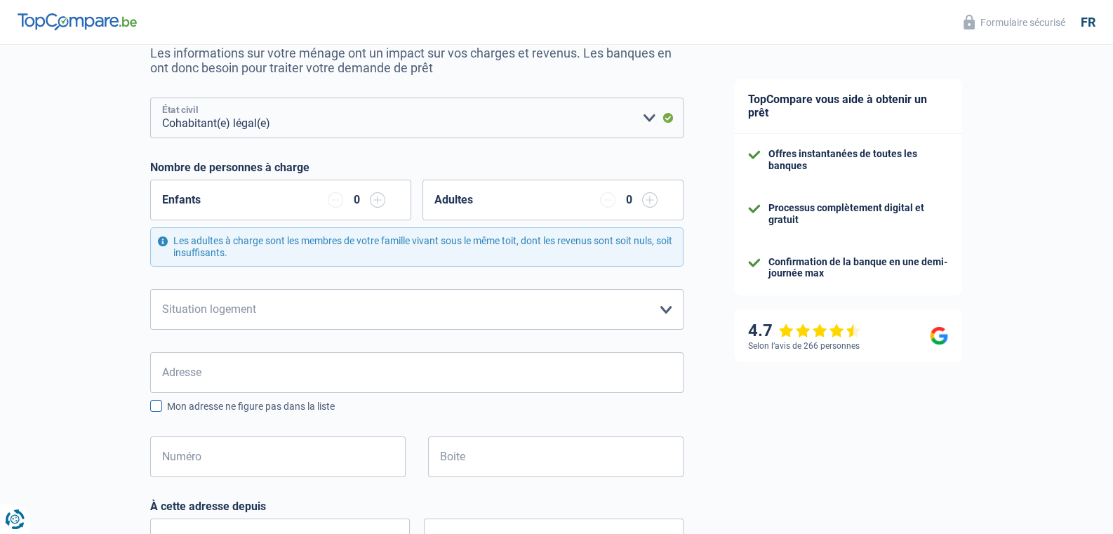
scroll to position [147, 0]
click at [150, 287] on select "Locataire Propriétaire avec prêt hypothécaire Propriétaire sans prêt hypothécai…" at bounding box center [417, 307] width 534 height 41
select select "liveWithParents"
click option "Logé(e) par la famille" at bounding box center [0, 0] width 0 height 0
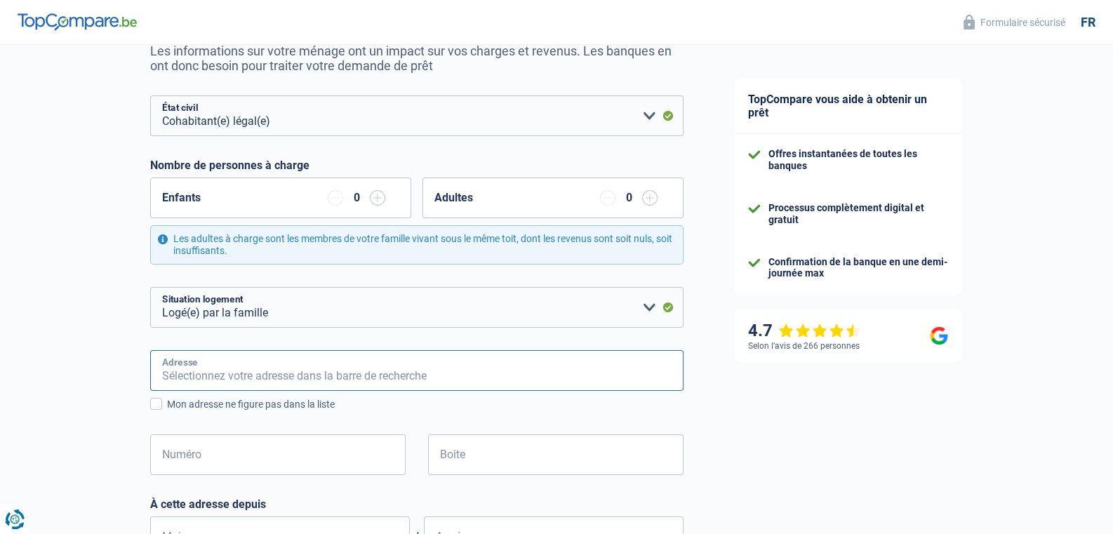
click at [230, 377] on input "Adresse" at bounding box center [417, 370] width 534 height 41
click at [161, 381] on input "Rue de la Jouerie, 1495, Villers-la-Ville, BE" at bounding box center [417, 370] width 534 height 41
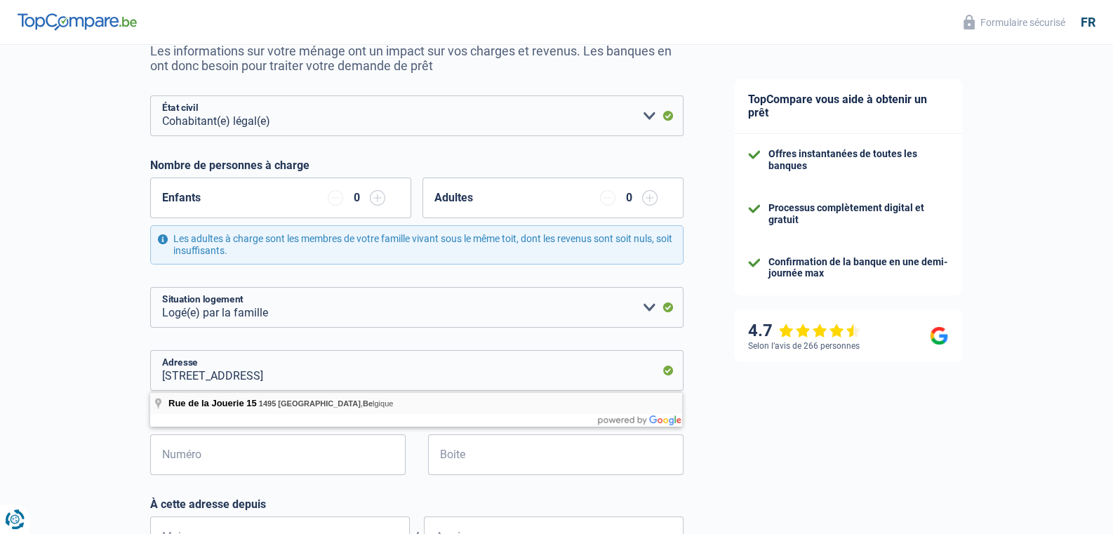
type input "Rue de la Jouerie, 1495, Villers-la-Ville, BE"
type input "15"
click at [251, 381] on input "Rue de la Jouerie, 1495, Villers-la-Ville, BE" at bounding box center [417, 370] width 534 height 41
type input "Rue de la Jouerie, 1495, Villers-la-Ville, BE"
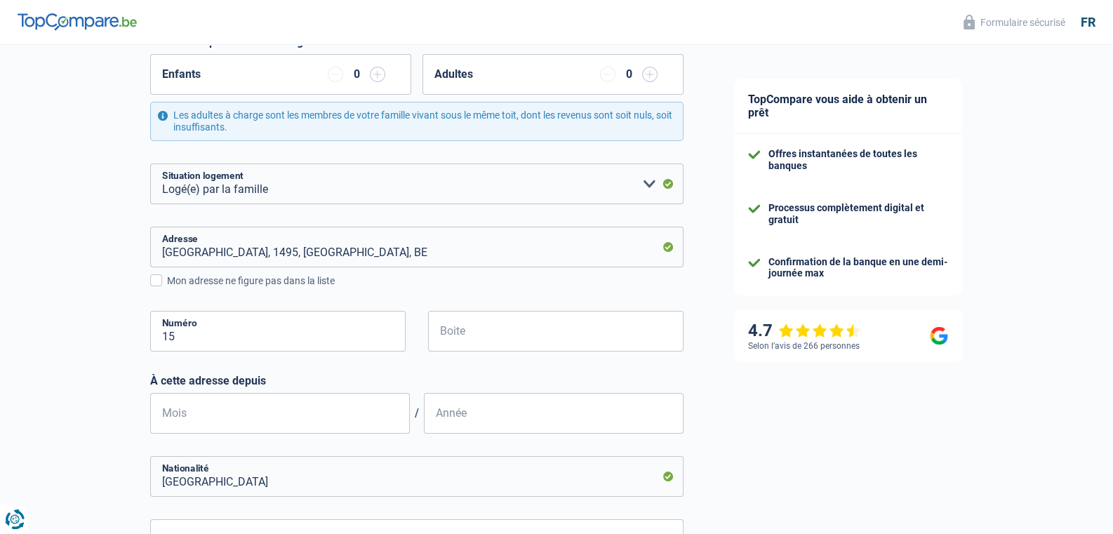
scroll to position [295, 0]
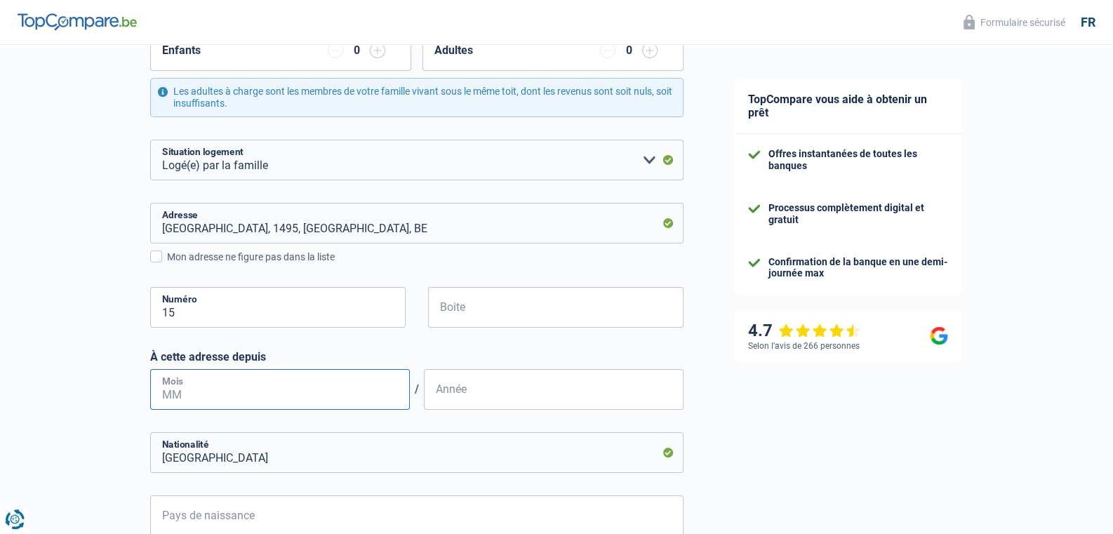
click at [259, 390] on input "Mois" at bounding box center [280, 389] width 260 height 41
type input "05"
click at [476, 393] on input "Année" at bounding box center [554, 389] width 260 height 41
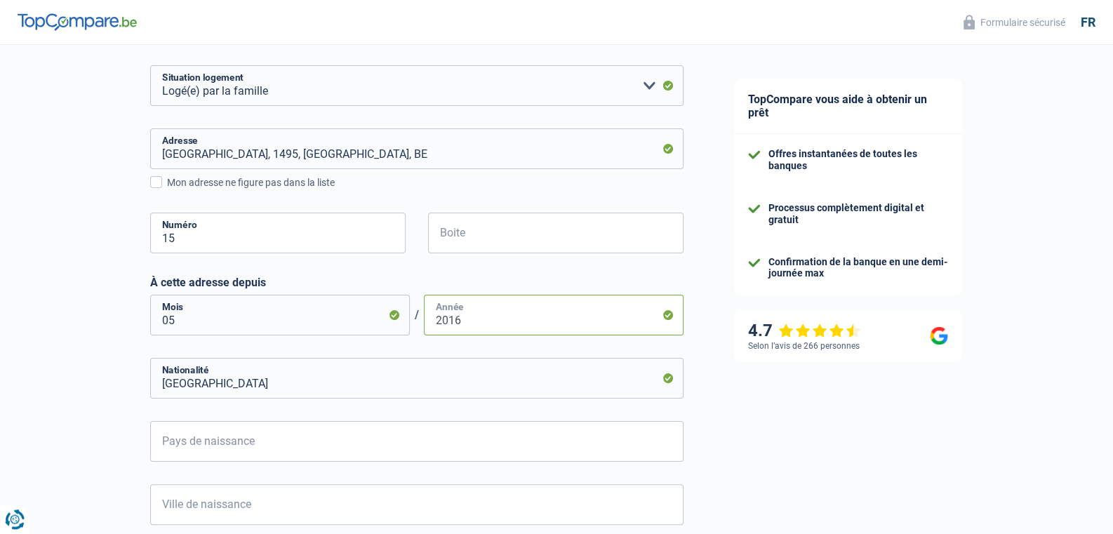
scroll to position [516, 0]
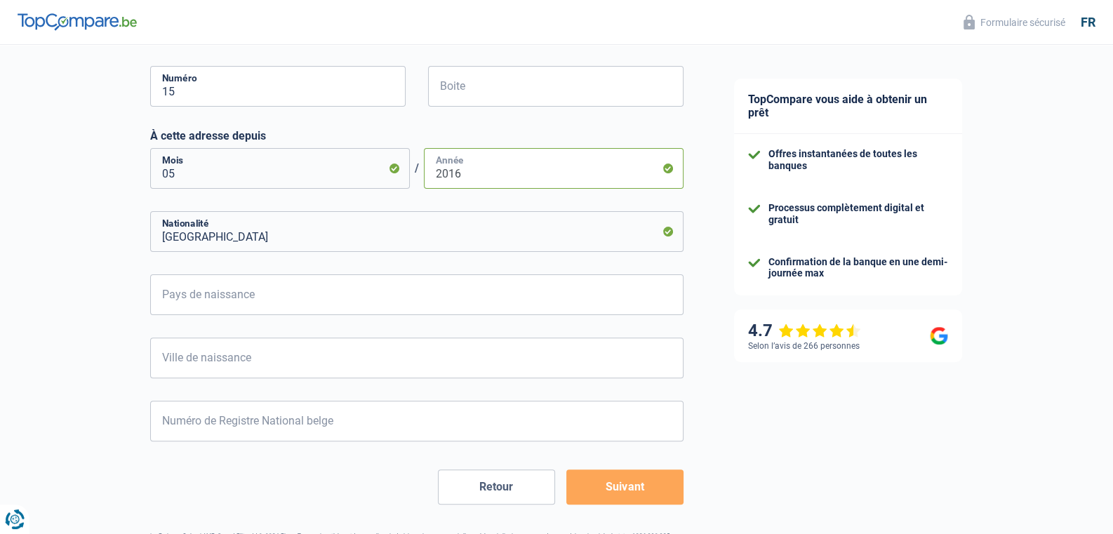
type input "2016"
click at [325, 303] on input "Pays de naissance" at bounding box center [417, 295] width 534 height 41
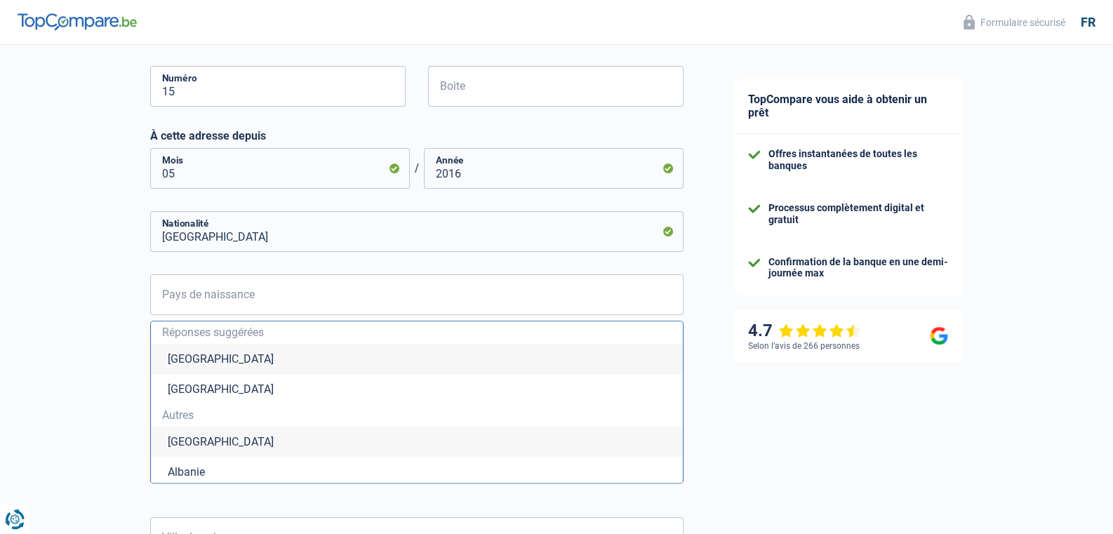
click at [209, 354] on li "Belgique" at bounding box center [417, 359] width 532 height 30
type input "Belgique"
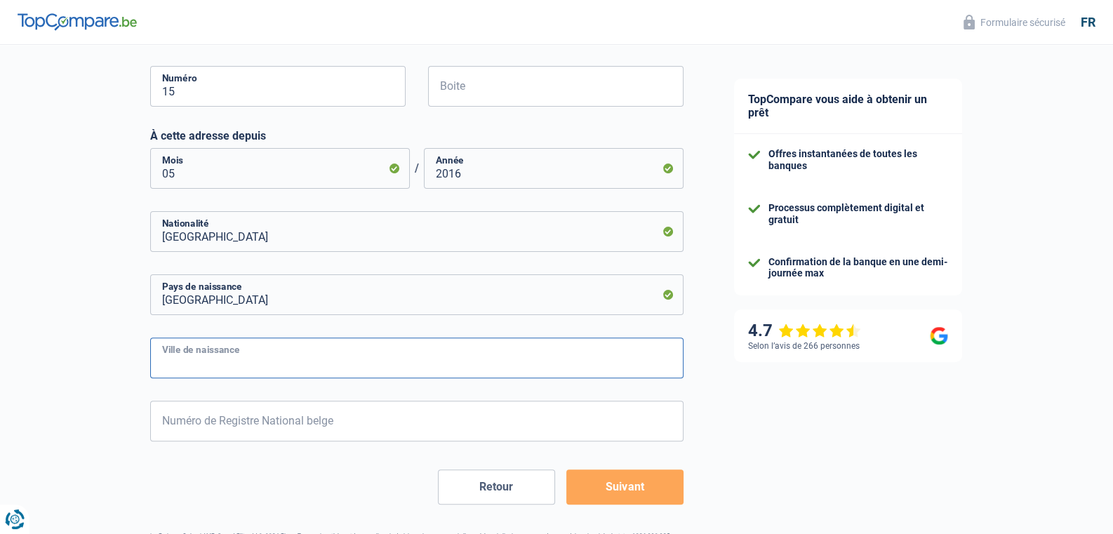
click at [308, 357] on input "Ville de naissance" at bounding box center [417, 358] width 534 height 41
type input "Nivelles"
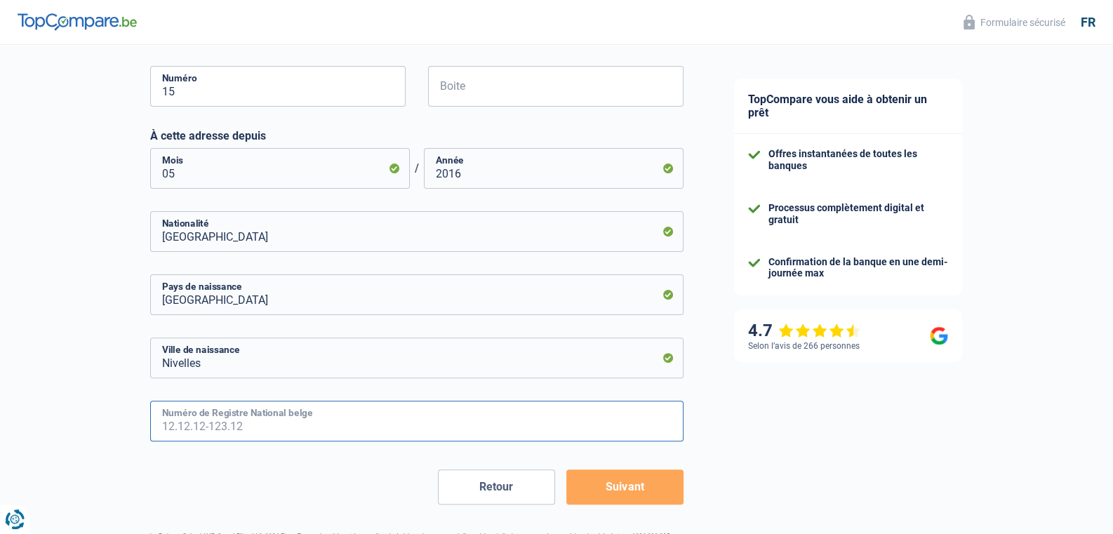
click at [263, 423] on input "Numéro de Registre National belge" at bounding box center [417, 421] width 534 height 41
type input "52.09.10-353.17"
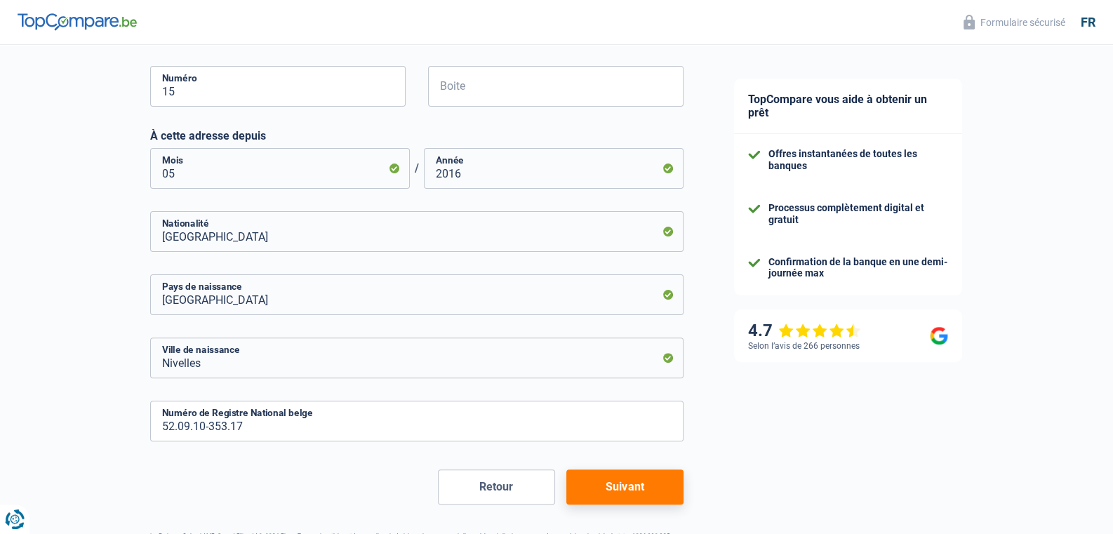
click at [641, 490] on button "Suivant" at bounding box center [625, 487] width 117 height 35
select select "netSalary"
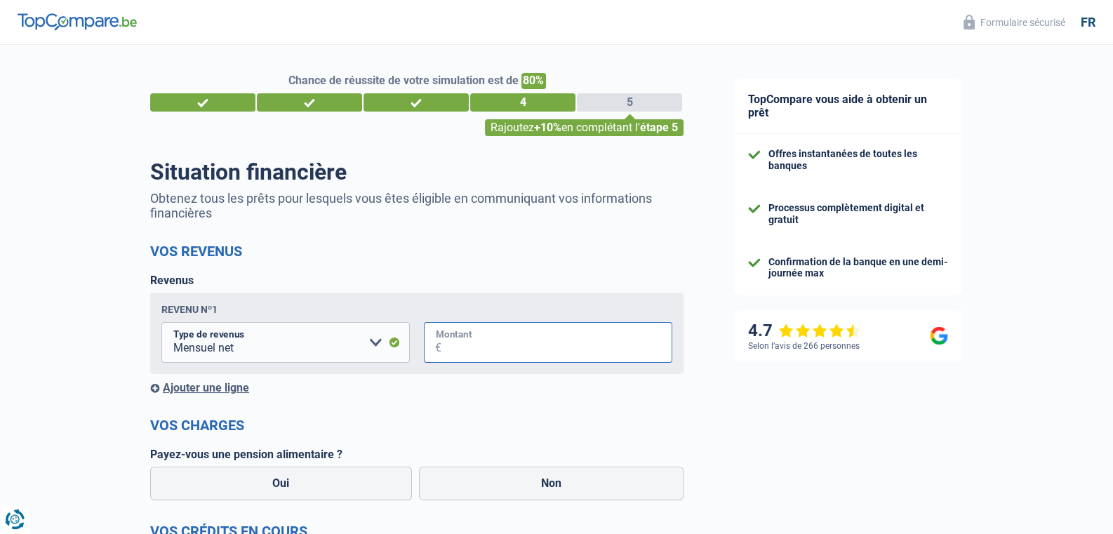
click at [531, 350] on input "Montant" at bounding box center [557, 342] width 231 height 41
type input "2.500"
click at [543, 480] on label "Non" at bounding box center [551, 484] width 265 height 34
click at [543, 480] on input "Non" at bounding box center [551, 484] width 265 height 34
radio input "true"
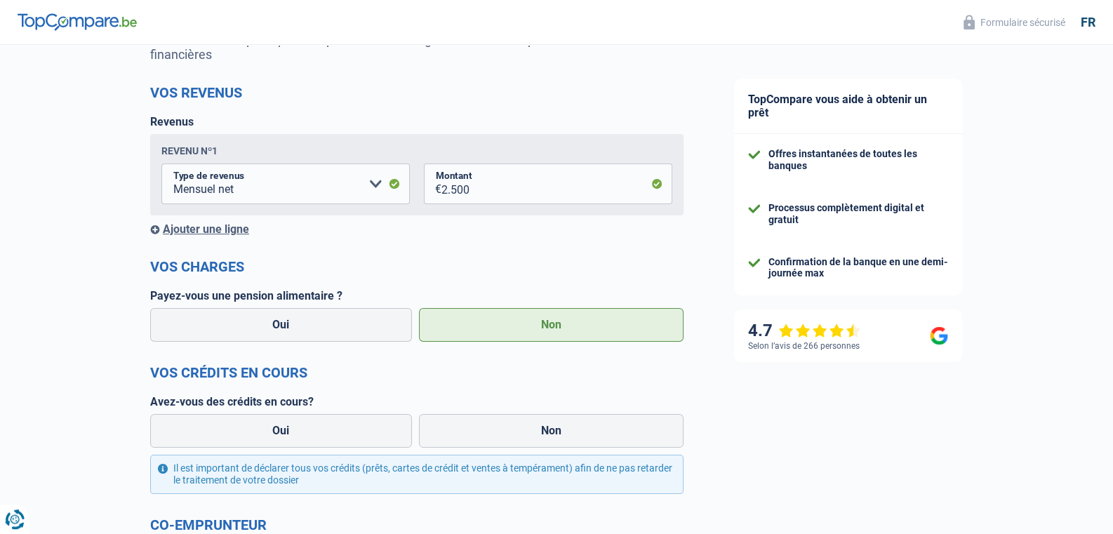
scroll to position [221, 0]
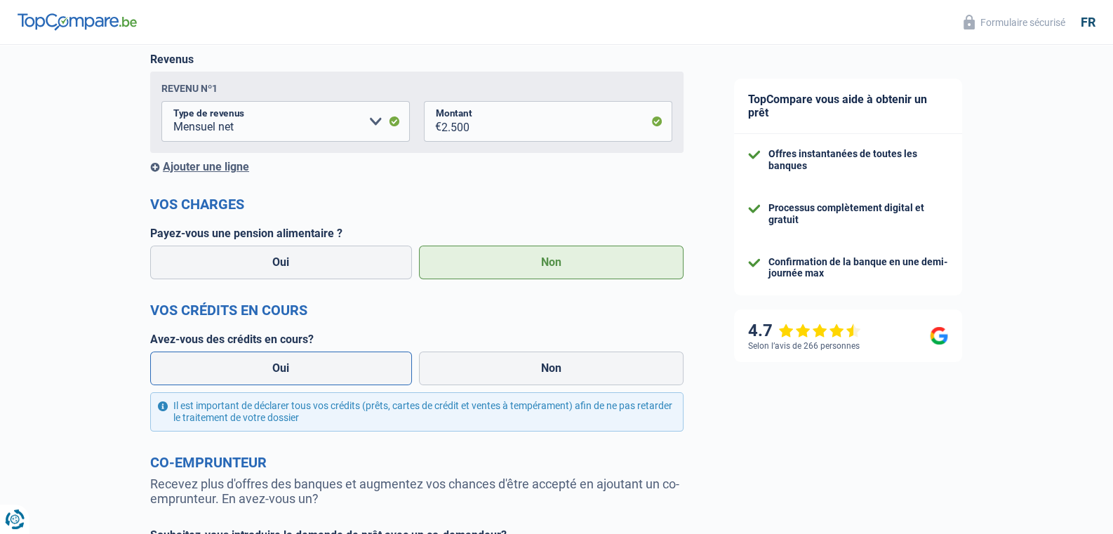
click at [282, 369] on label "Oui" at bounding box center [281, 369] width 262 height 34
click at [282, 369] on input "Oui" at bounding box center [281, 369] width 262 height 34
radio input "true"
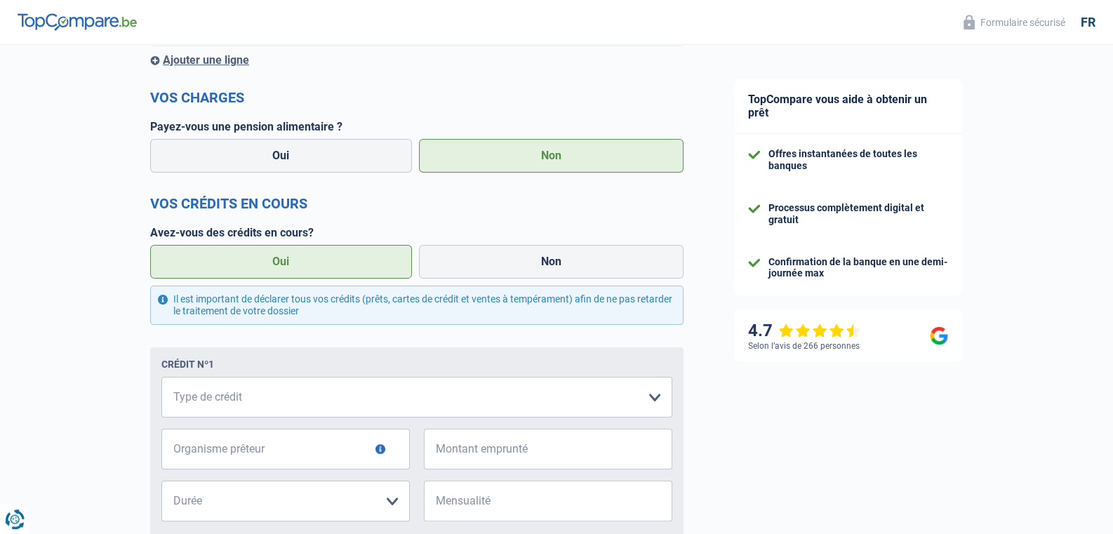
scroll to position [442, 0]
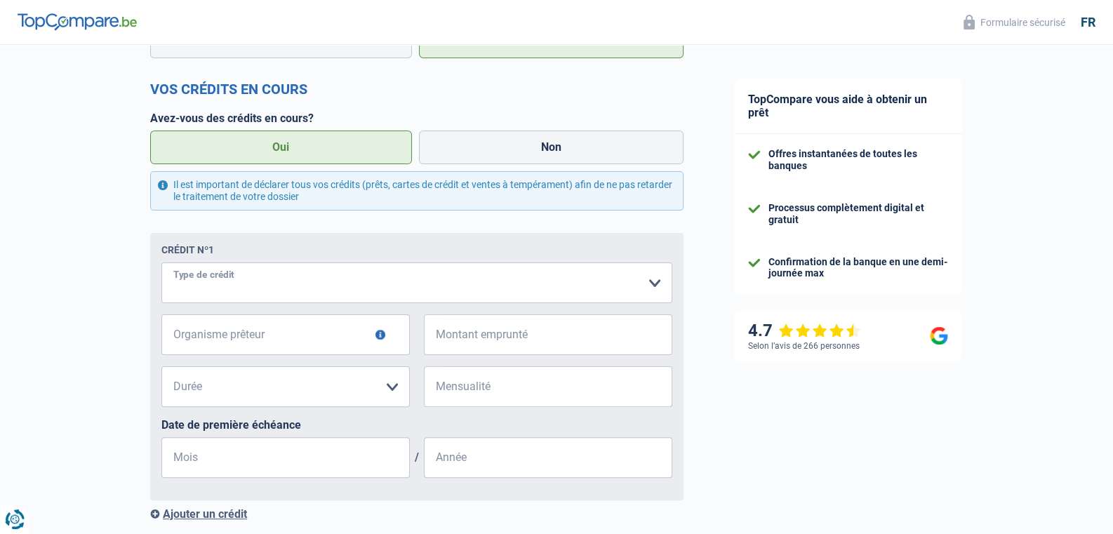
click at [161, 263] on select "Carte ou ouverture de crédit Prêt hypothécaire Vente à tempérament Prêt à tempé…" at bounding box center [416, 283] width 511 height 41
select select "carLoan"
click option "Prêt voiture" at bounding box center [0, 0] width 0 height 0
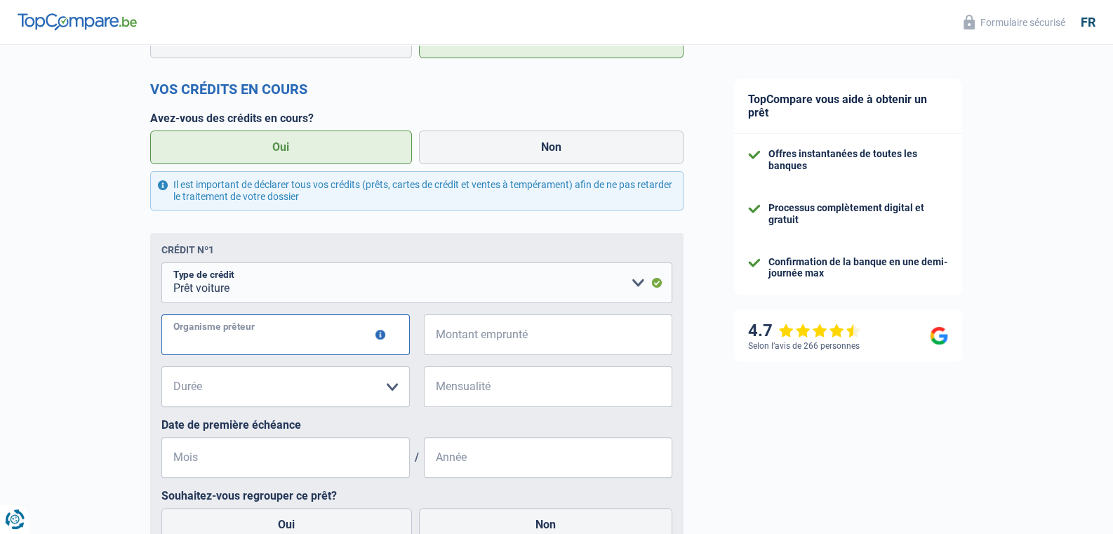
click at [346, 341] on input "Organisme prêteur" at bounding box center [285, 335] width 249 height 41
type input "alphacredit"
click at [529, 337] on input "Montant emprunté" at bounding box center [557, 335] width 231 height 41
click at [285, 472] on input "Mois" at bounding box center [285, 457] width 249 height 41
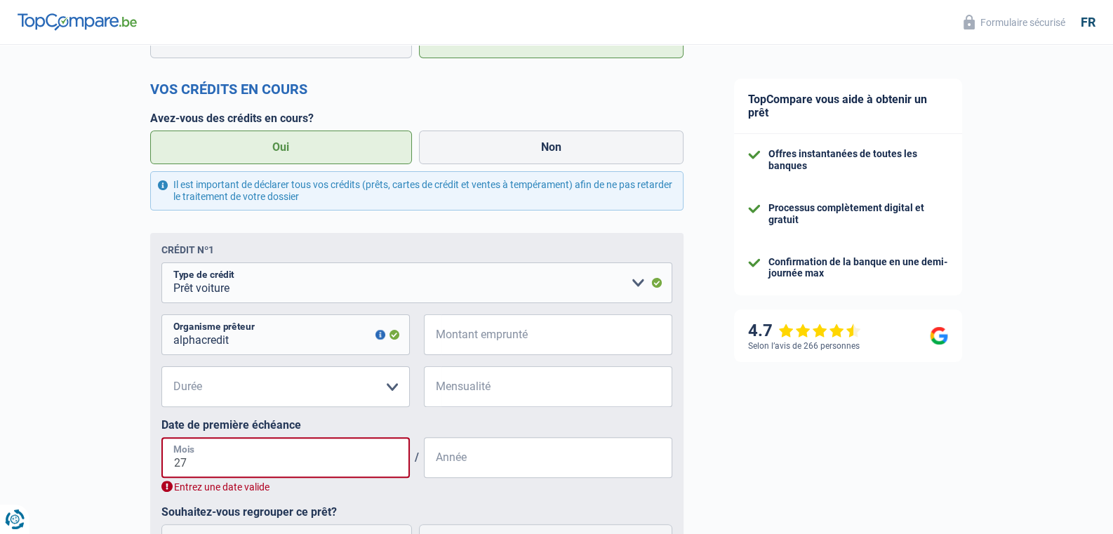
type input "2"
type input "07"
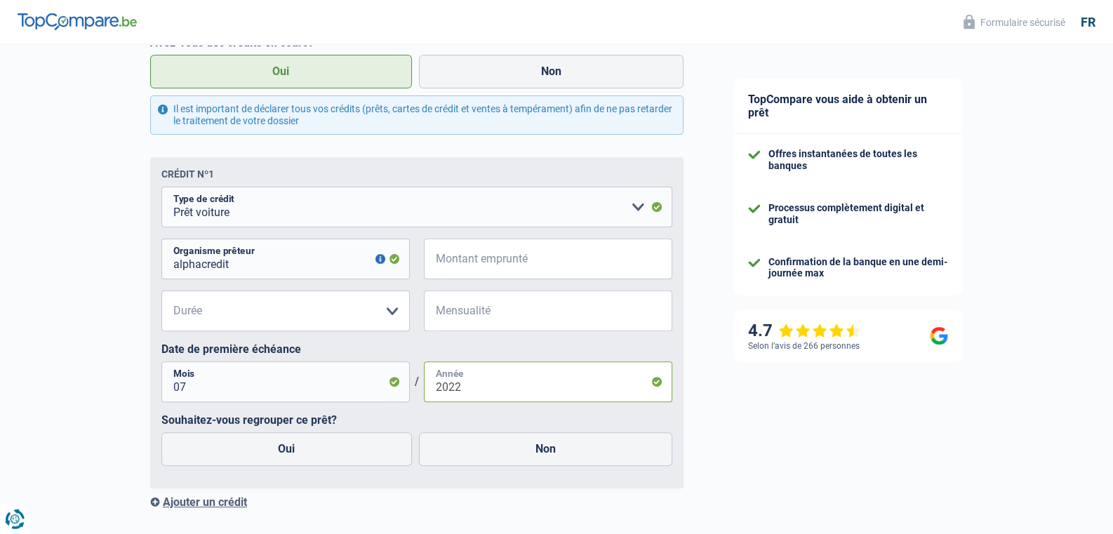
scroll to position [590, 0]
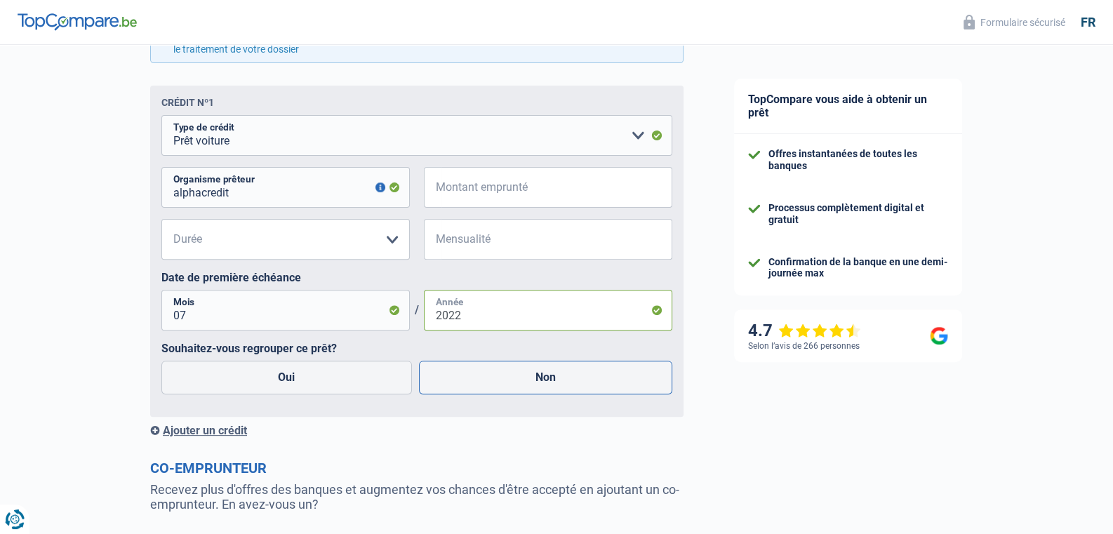
type input "2022"
drag, startPoint x: 552, startPoint y: 377, endPoint x: 551, endPoint y: 385, distance: 7.8
click at [551, 378] on label "Non" at bounding box center [546, 378] width 254 height 34
click at [551, 378] on input "Non" at bounding box center [546, 378] width 254 height 34
radio input "true"
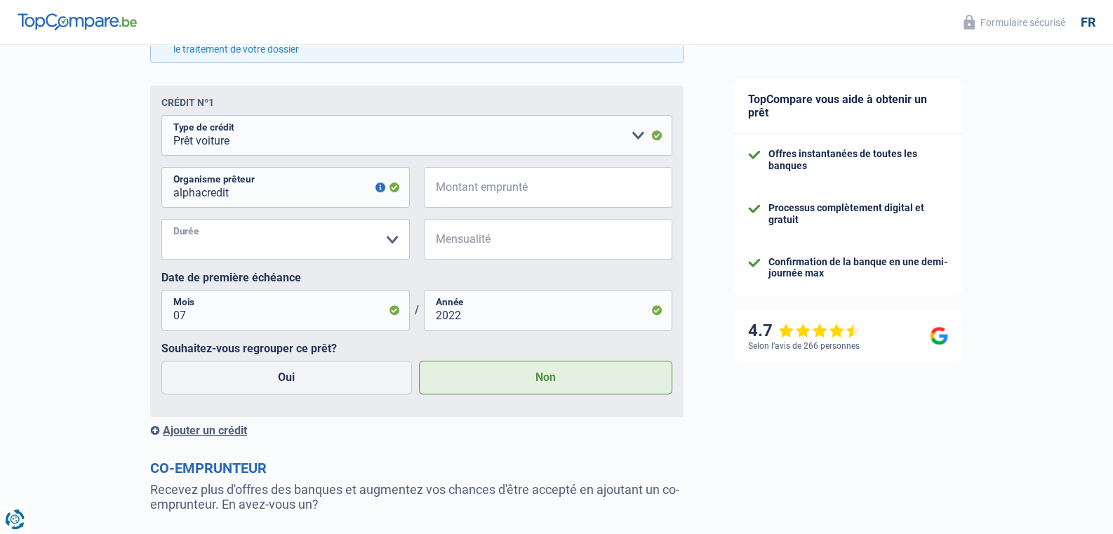
click at [161, 219] on select "12 mois 18 mois 24 mois Veuillez sélectionner une option" at bounding box center [285, 239] width 249 height 41
click at [392, 244] on select "12 mois 18 mois 24 mois Veuillez sélectionner une option" at bounding box center [285, 239] width 249 height 41
click at [490, 241] on input "Mensualité" at bounding box center [557, 239] width 231 height 41
type input "377"
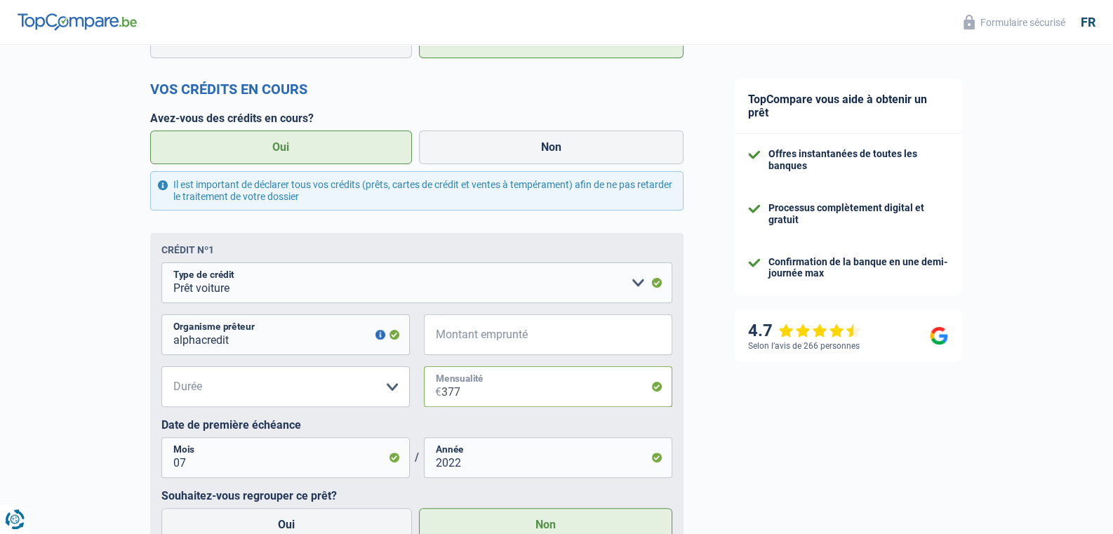
scroll to position [516, 0]
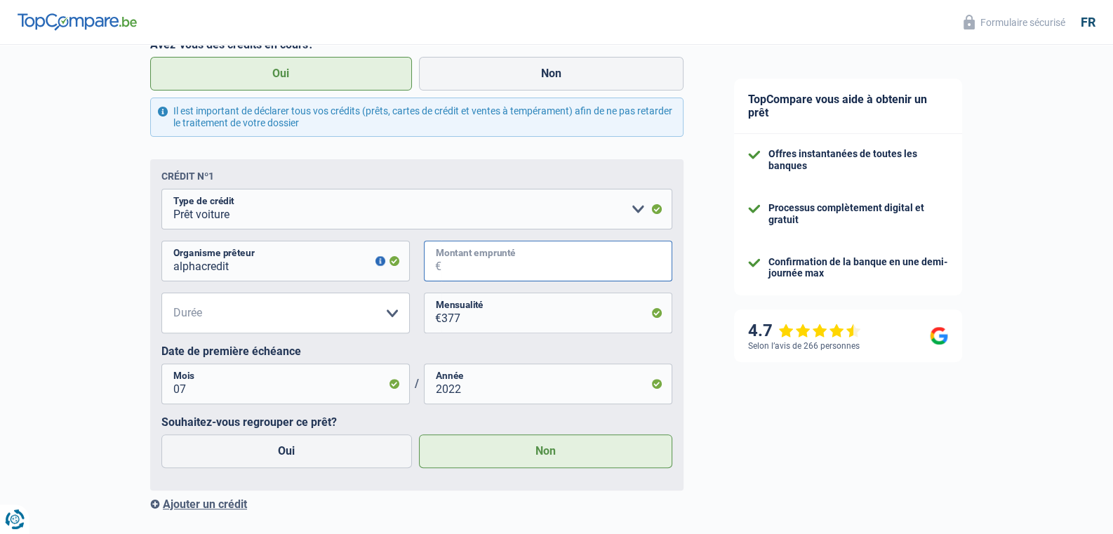
click at [516, 262] on input "Montant emprunté" at bounding box center [557, 261] width 231 height 41
type input "21.078"
click at [161, 293] on select "12 mois 18 mois 24 mois 30 mois 36 mois 42 mois 48 mois 60 mois 72 mois 84 mois…" at bounding box center [285, 313] width 249 height 41
select select "60"
click option "60 mois" at bounding box center [0, 0] width 0 height 0
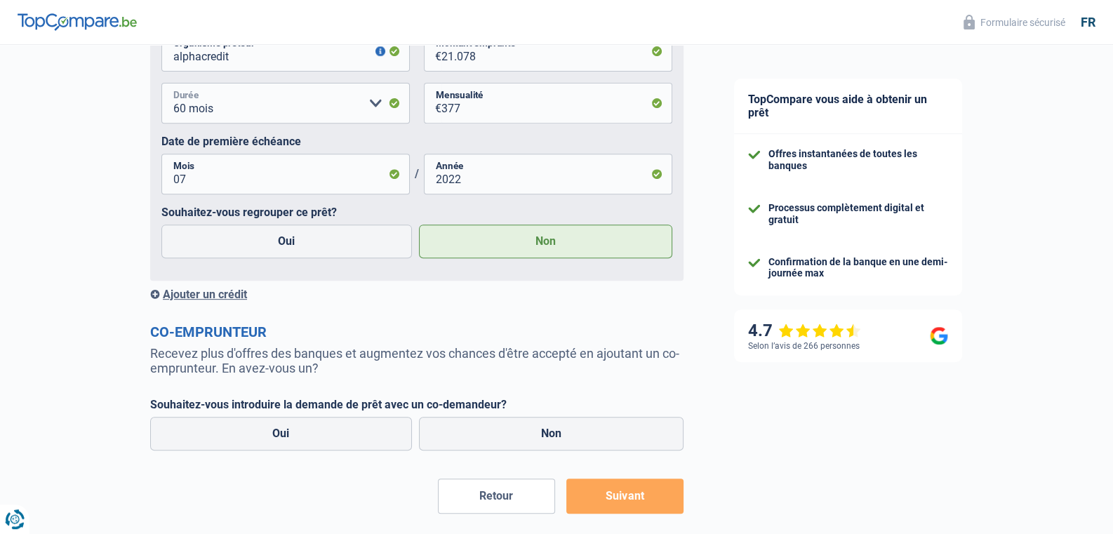
scroll to position [737, 0]
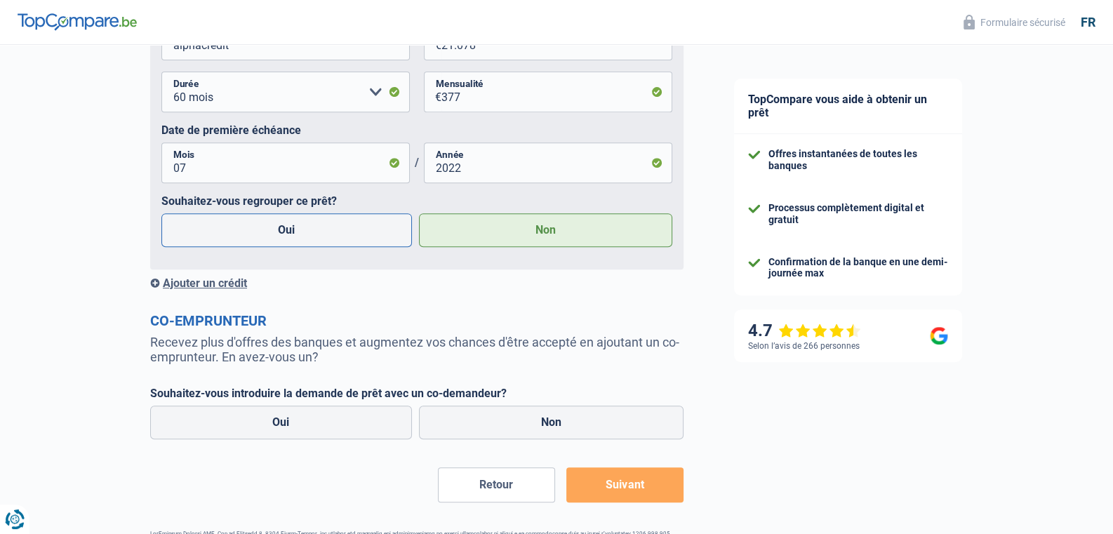
click at [295, 231] on label "Oui" at bounding box center [286, 230] width 251 height 34
click at [295, 231] on input "Oui" at bounding box center [286, 230] width 251 height 34
radio input "true"
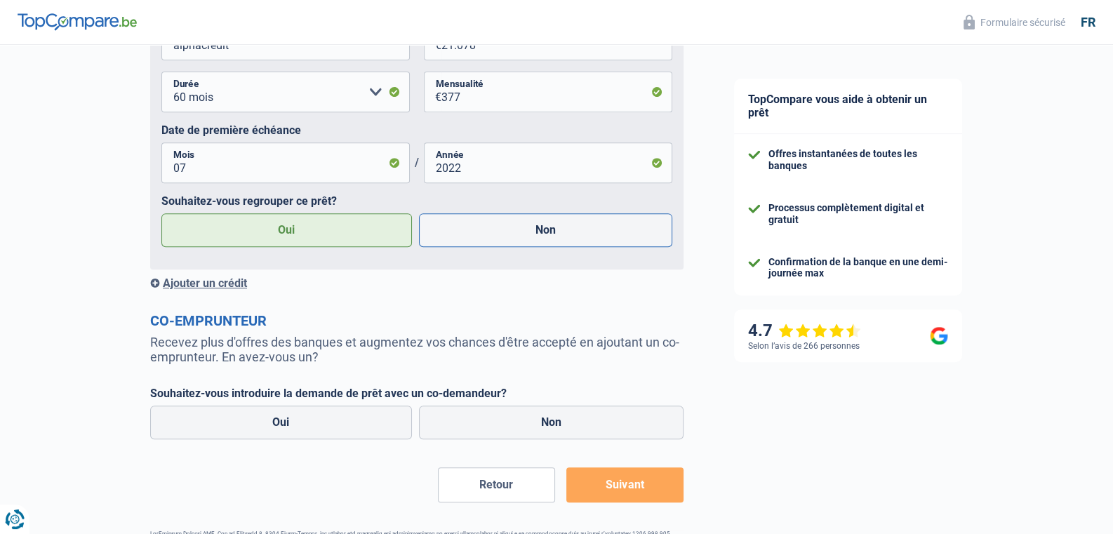
click at [542, 231] on label "Non" at bounding box center [546, 230] width 254 height 34
click at [542, 231] on input "Non" at bounding box center [546, 230] width 254 height 34
radio input "true"
radio input "false"
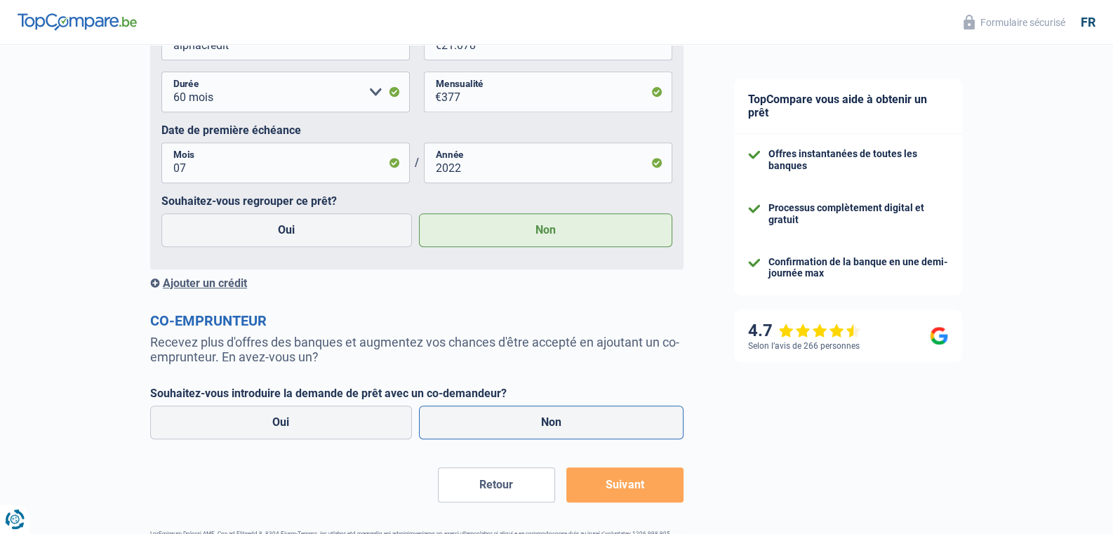
click at [553, 423] on label "Non" at bounding box center [551, 423] width 265 height 34
click at [553, 423] on input "Non" at bounding box center [551, 423] width 265 height 34
radio input "true"
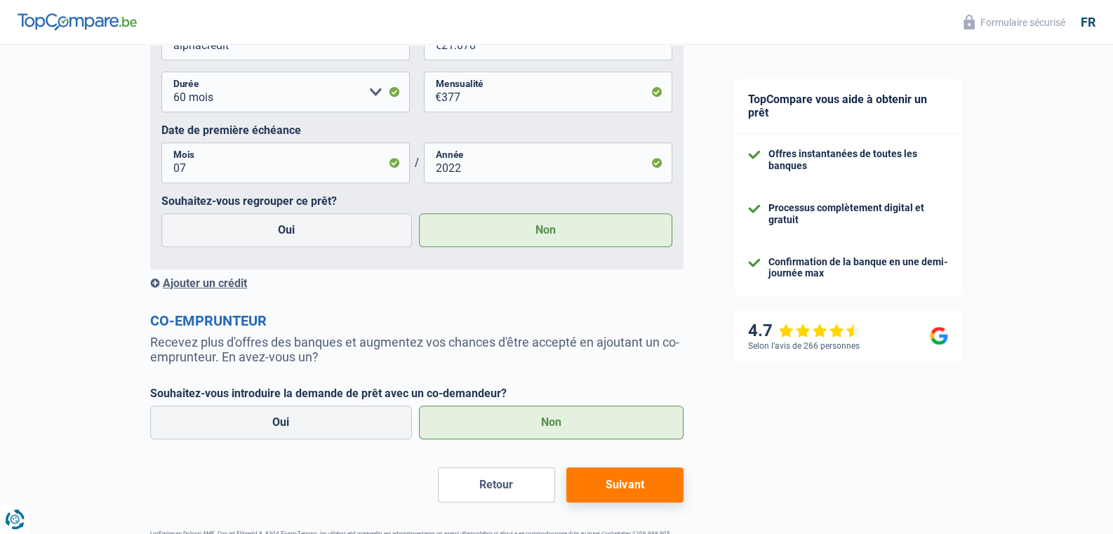
click at [618, 488] on button "Suivant" at bounding box center [625, 485] width 117 height 35
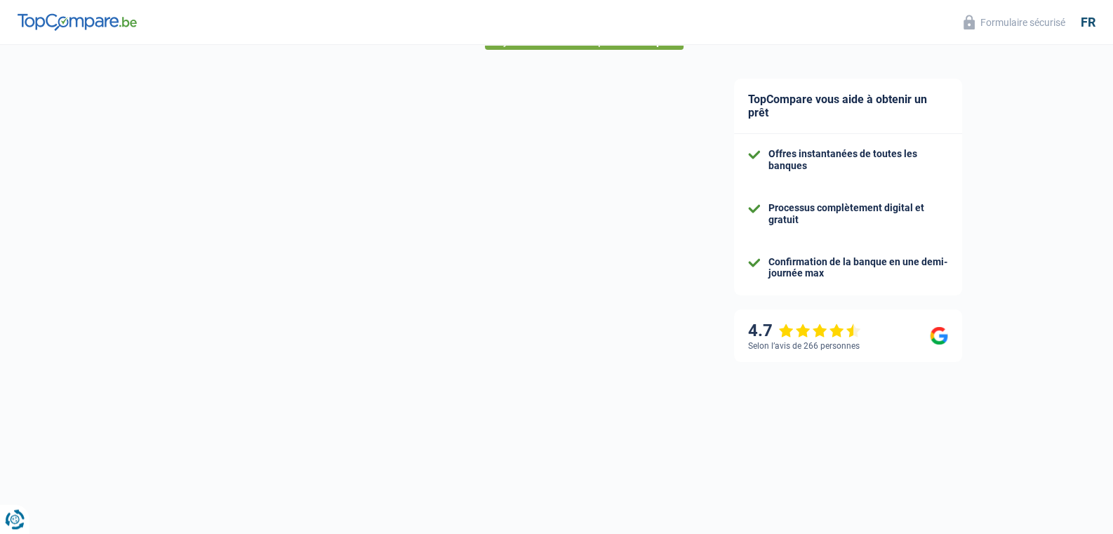
select select "48"
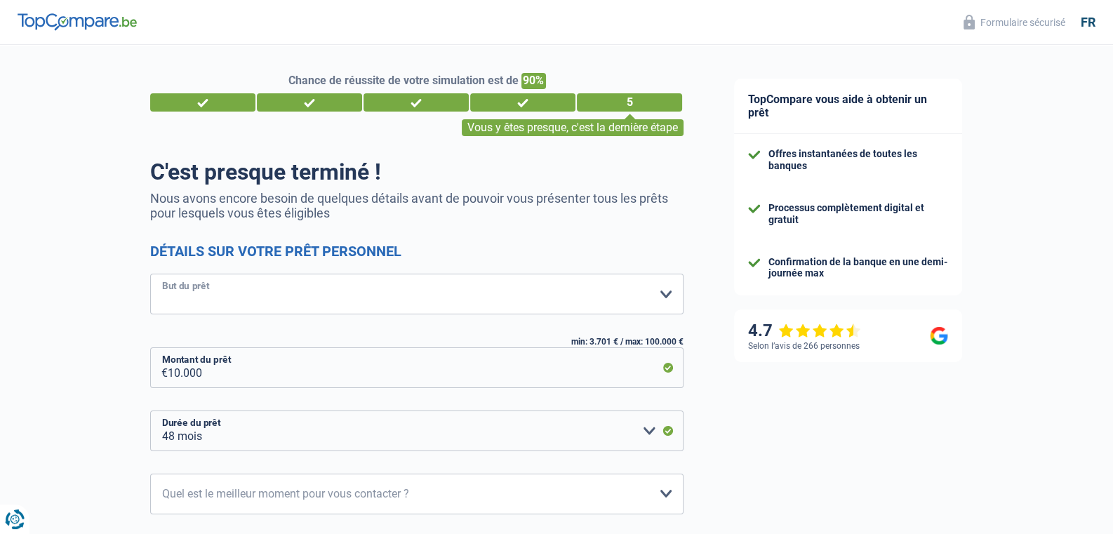
click at [150, 274] on select "Confort maison: meubles, textile, peinture, électroménager, outillage non-profe…" at bounding box center [417, 294] width 534 height 41
select select "houseOrGarden"
click option "Rafraîchissement: petits travaux maison et jardin" at bounding box center [0, 0] width 0 height 0
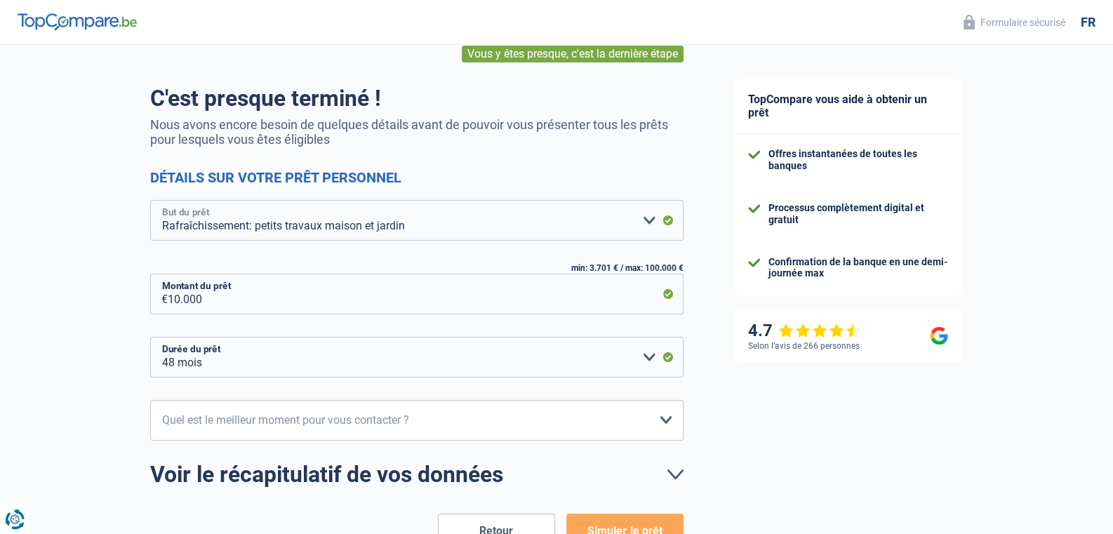
scroll to position [147, 0]
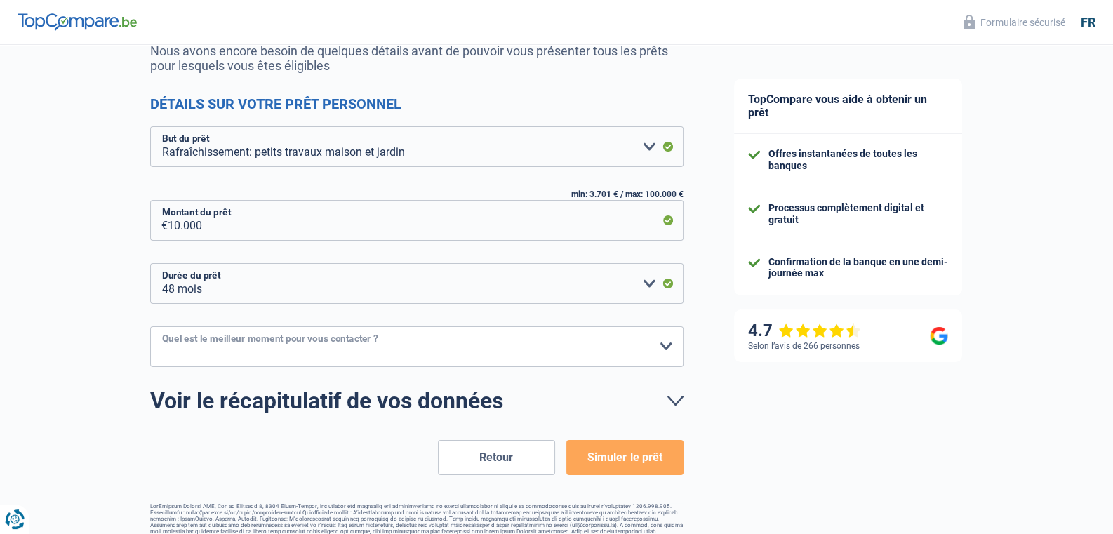
click at [150, 326] on select "10h-12h 12h-14h 14h-16h 16h-18h Veuillez sélectionner une option" at bounding box center [417, 346] width 534 height 41
select select "10-12"
click option "10h-12h" at bounding box center [0, 0] width 0 height 0
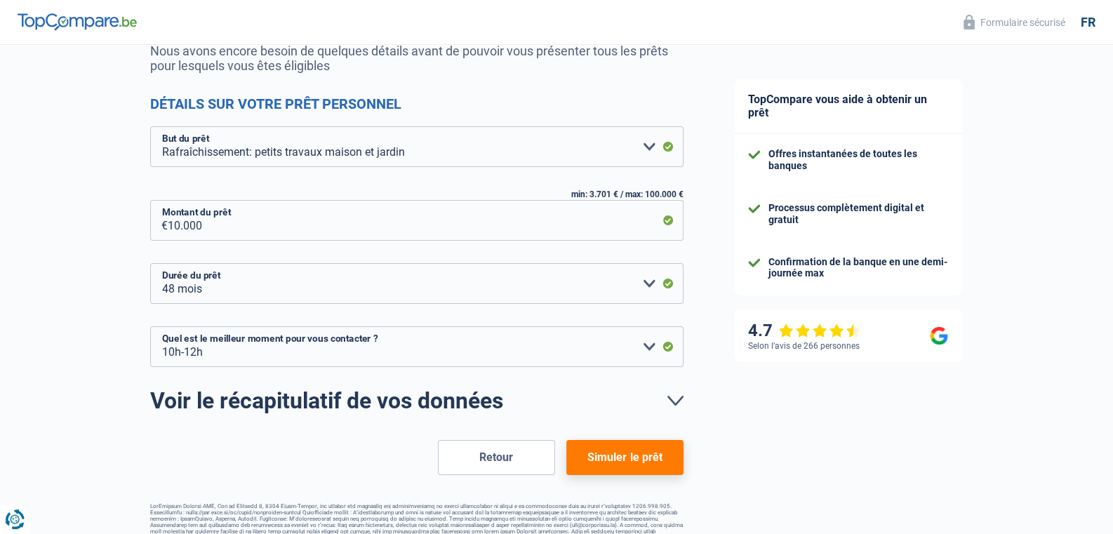
click at [631, 458] on button "Simuler le prêt" at bounding box center [625, 457] width 117 height 35
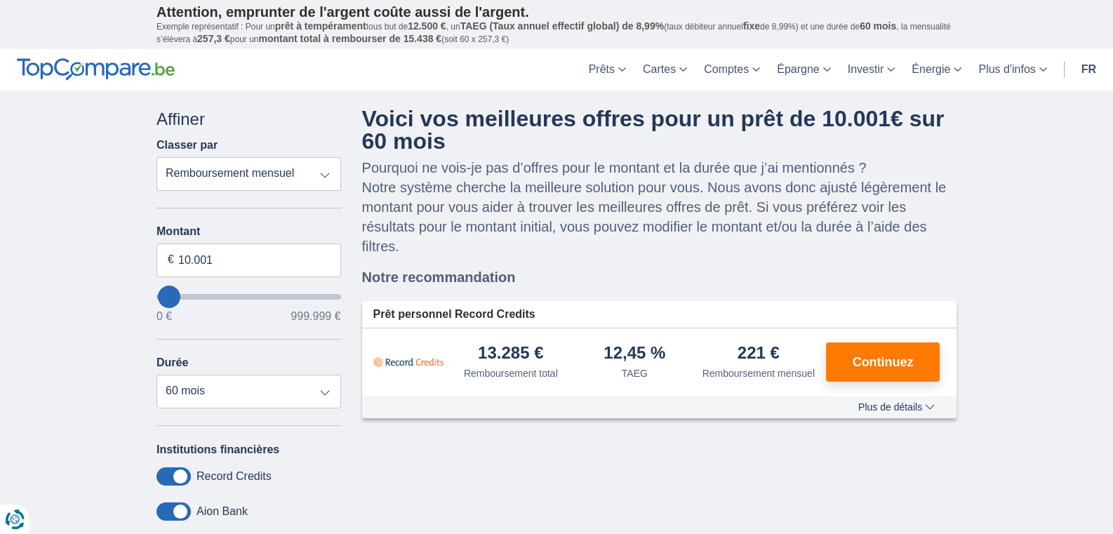
click at [157, 157] on select "Remboursement total TAEG Remboursement mensuel" at bounding box center [249, 174] width 185 height 34
click at [103, 194] on div "× widget.non-eligible-application.title widget.non-eligible-application.text no…" at bounding box center [556, 406] width 1113 height 631
click at [157, 375] on select "12 mois 18 mois 24 mois 30 mois 36 mois 42 mois 48 mois 60 mois" at bounding box center [249, 392] width 185 height 34
click option "24 mois" at bounding box center [0, 0] width 0 height 0
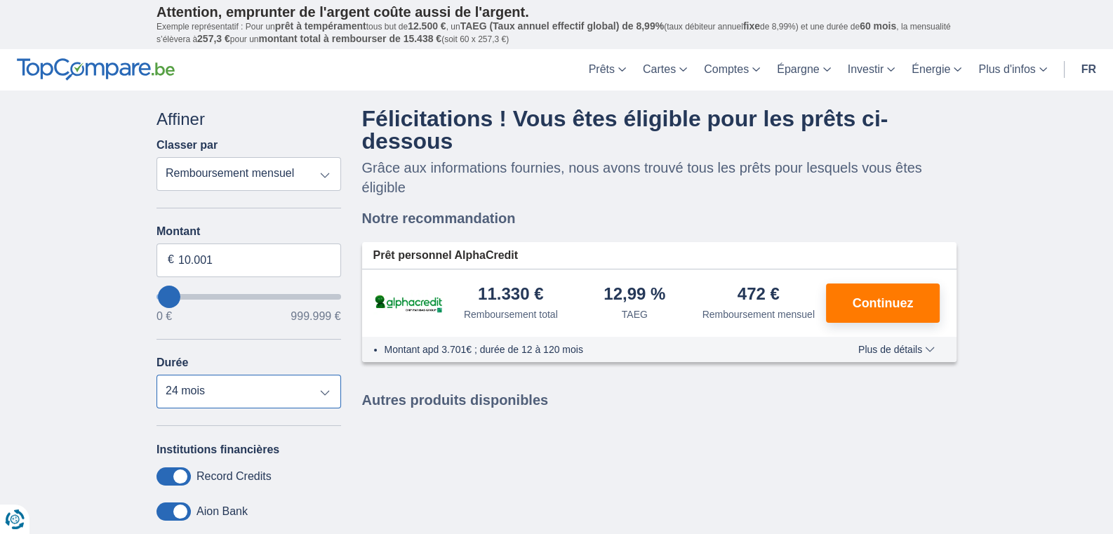
click at [157, 375] on select "12 mois 18 mois 24 mois 30 mois 36 mois 42 mois 48 mois 60 mois" at bounding box center [249, 392] width 185 height 34
click option "36 mois" at bounding box center [0, 0] width 0 height 0
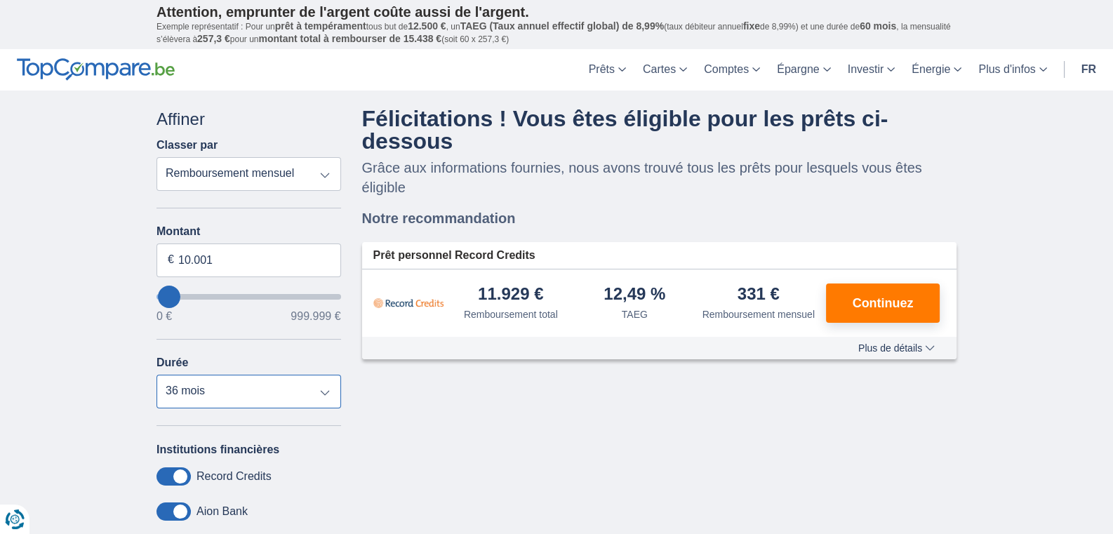
click at [157, 375] on select "12 mois 18 mois 24 mois 30 mois 36 mois 42 mois 48 mois 60 mois" at bounding box center [249, 392] width 185 height 34
click option "42 mois" at bounding box center [0, 0] width 0 height 0
click at [157, 375] on select "12 mois 18 mois 24 mois 30 mois 36 mois 42 mois 48 mois 60 mois" at bounding box center [249, 392] width 185 height 34
select select "36"
click option "36 mois" at bounding box center [0, 0] width 0 height 0
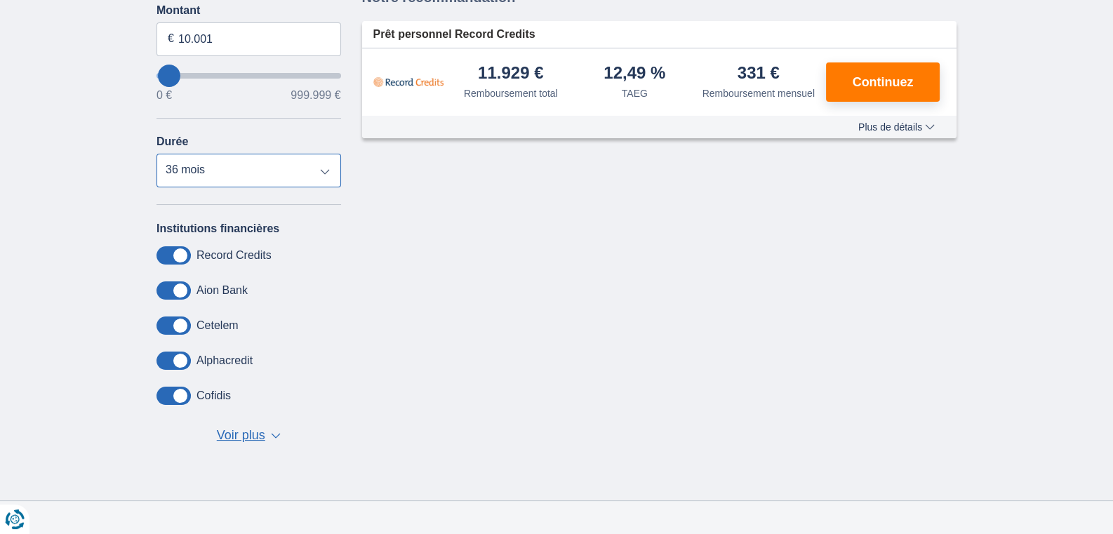
scroll to position [74, 0]
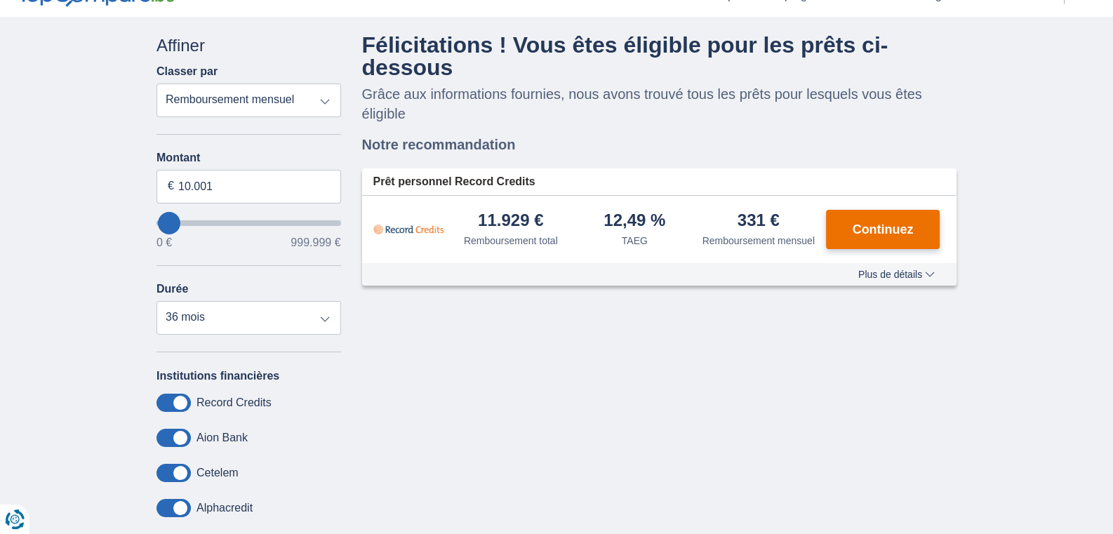
click at [892, 226] on span "Continuez" at bounding box center [883, 229] width 61 height 13
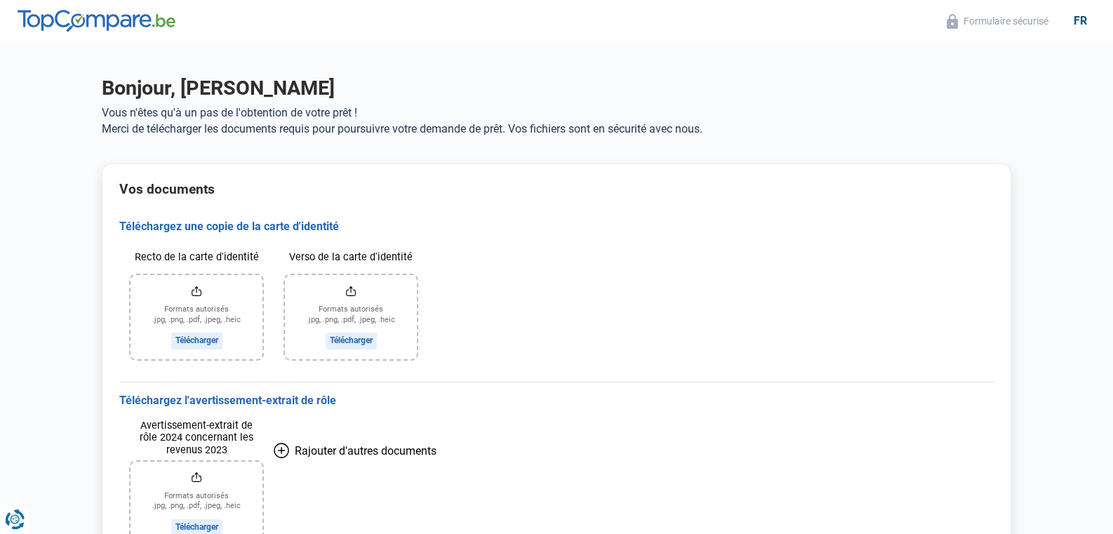
click at [198, 337] on input "Recto de la carte d'identité" at bounding box center [197, 317] width 132 height 84
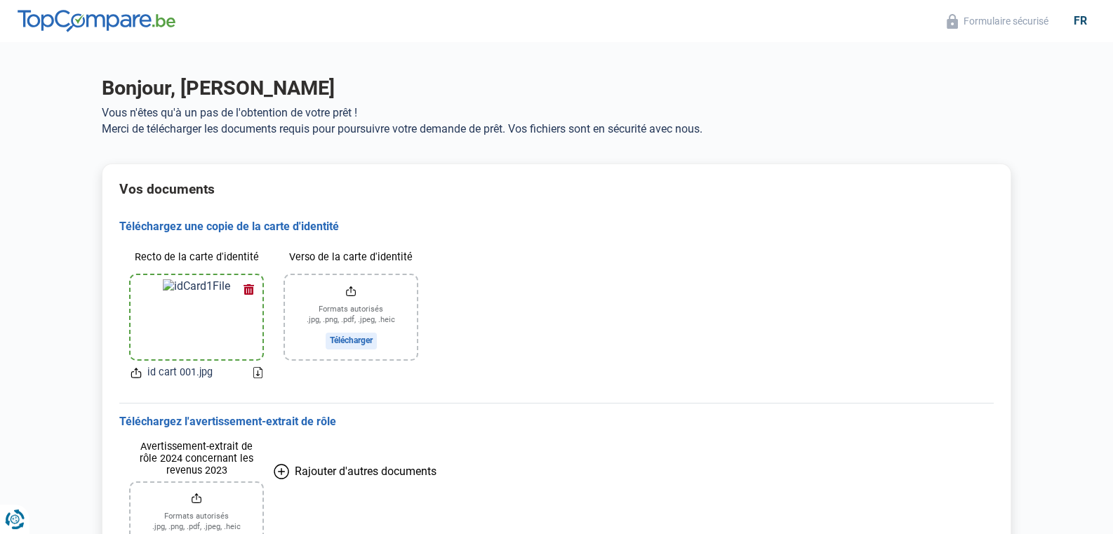
click at [362, 338] on input "Verso de la carte d'identité" at bounding box center [351, 317] width 132 height 84
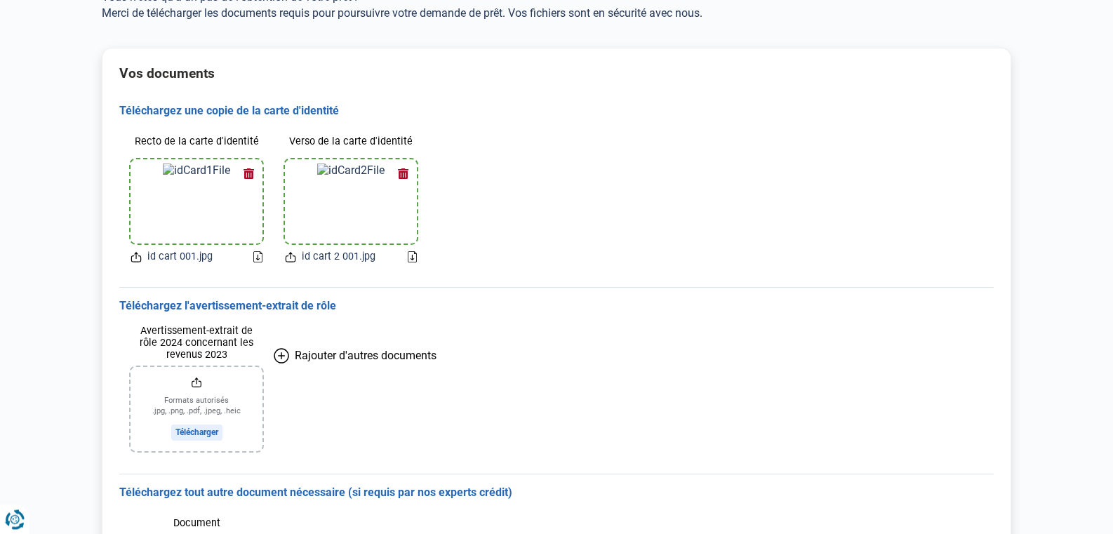
scroll to position [147, 0]
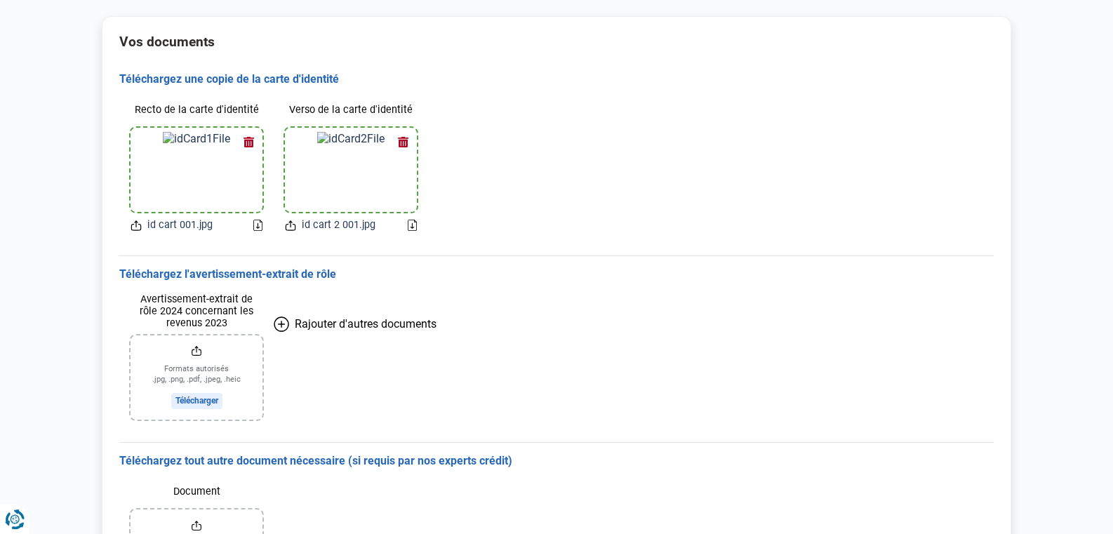
click at [198, 397] on input "Avertissement-extrait de rôle 2024 concernant les revenus 2023" at bounding box center [197, 378] width 132 height 84
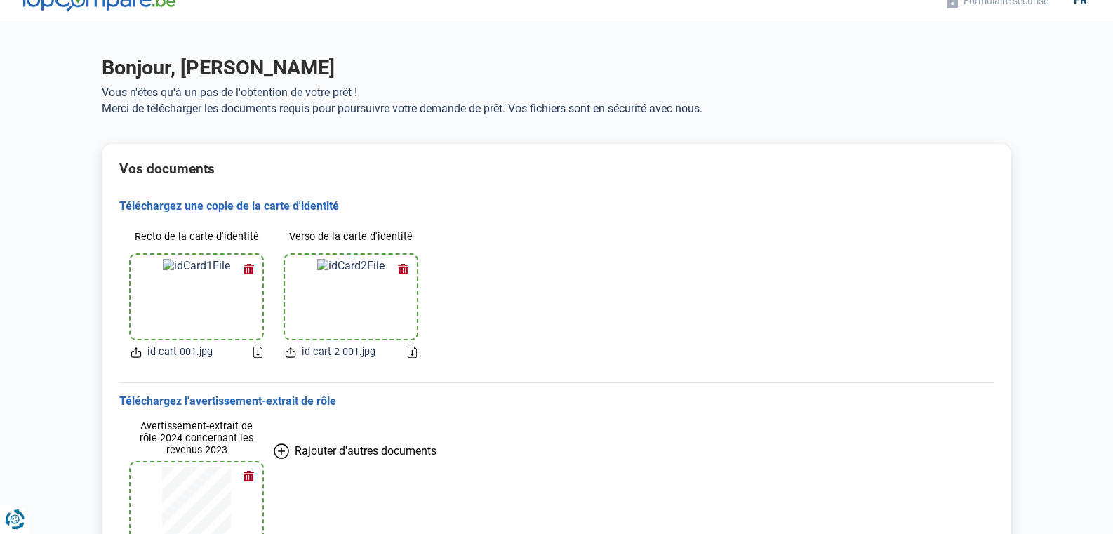
scroll to position [0, 0]
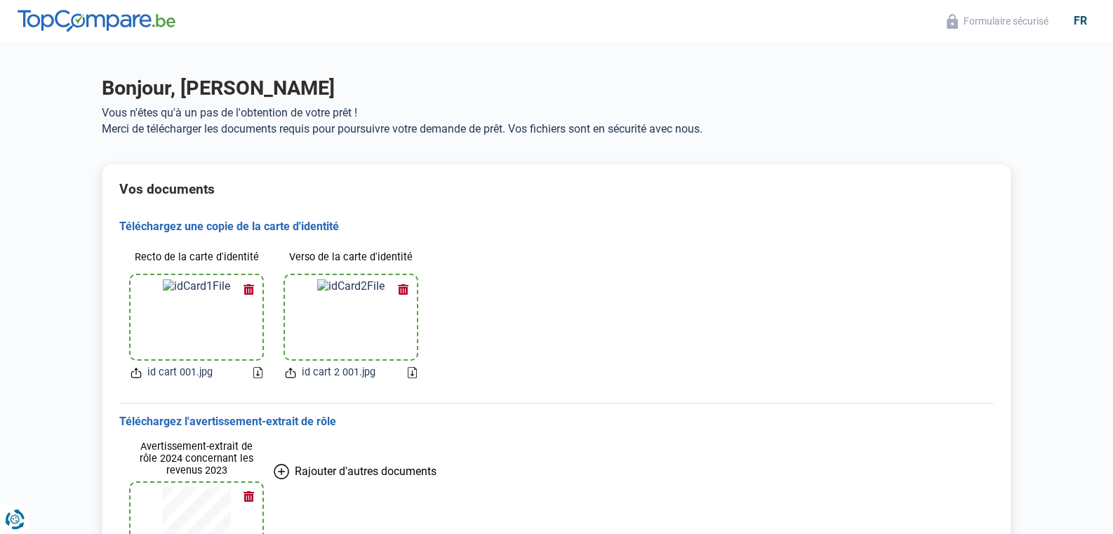
click at [626, 328] on div "Recto de la carte d'identité id cart 001.jpg Verso de la carte d'identité id ca…" at bounding box center [556, 313] width 875 height 158
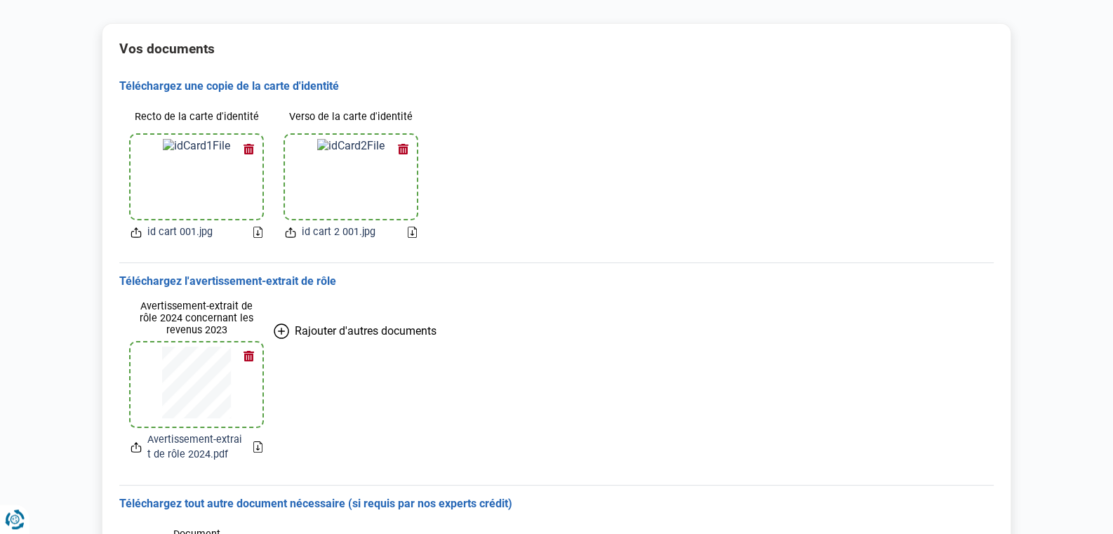
scroll to position [147, 0]
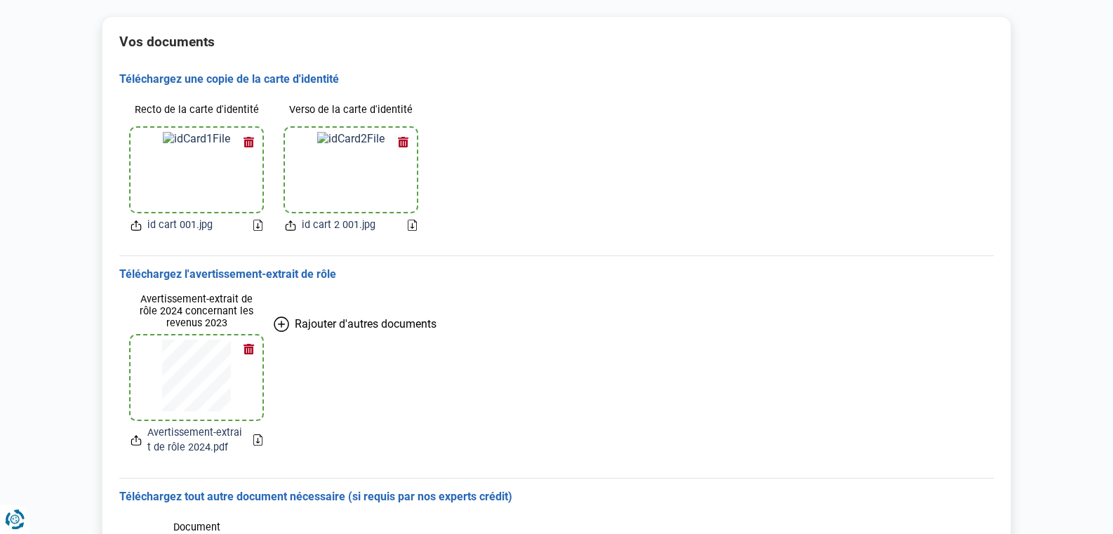
click at [291, 225] on icon at bounding box center [290, 224] width 3 height 6
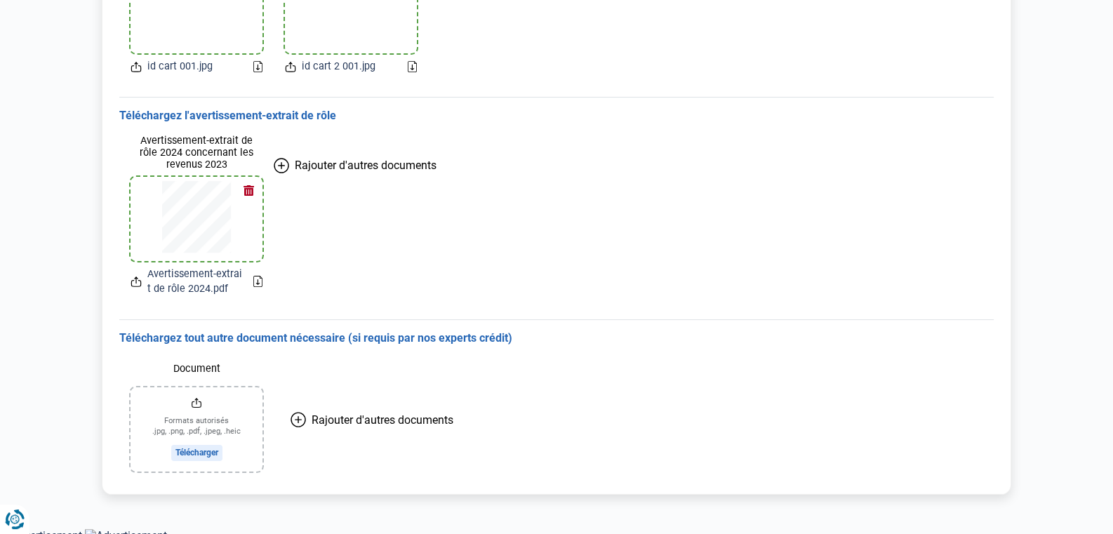
scroll to position [315, 0]
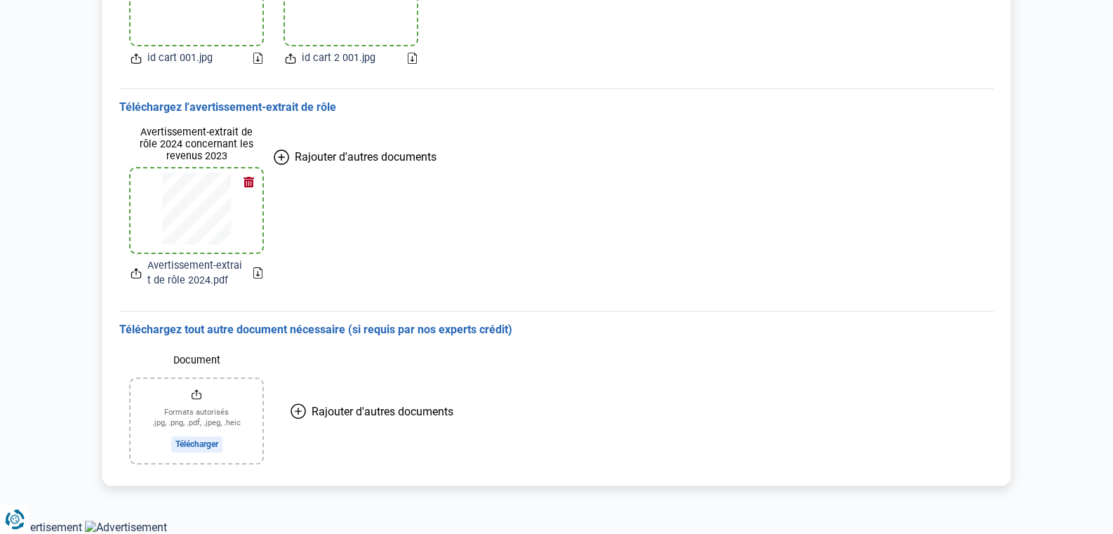
click at [386, 232] on div "Avertissement-extrait de rôle 2024 concernant les revenus 2023 Avertissement-ex…" at bounding box center [556, 207] width 875 height 185
click at [439, 511] on main "Bonjour, José Bingoni Vous n'êtes qu'à un pas de l'obtention de votre prêt ! Me…" at bounding box center [556, 124] width 1113 height 793
click at [20, 511] on icon "Renew consent" at bounding box center [21, 513] width 28 height 28
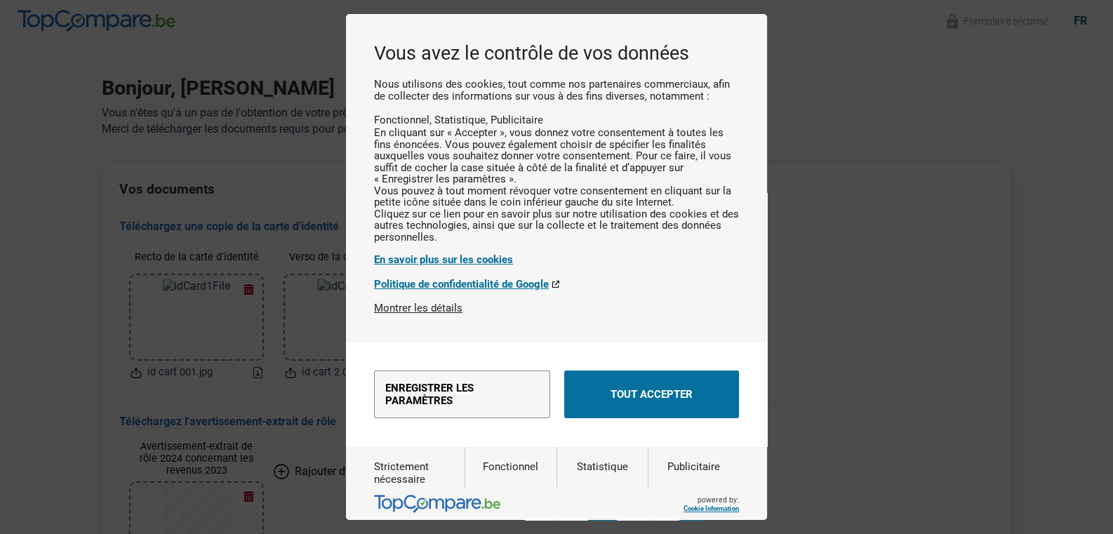
scroll to position [0, 0]
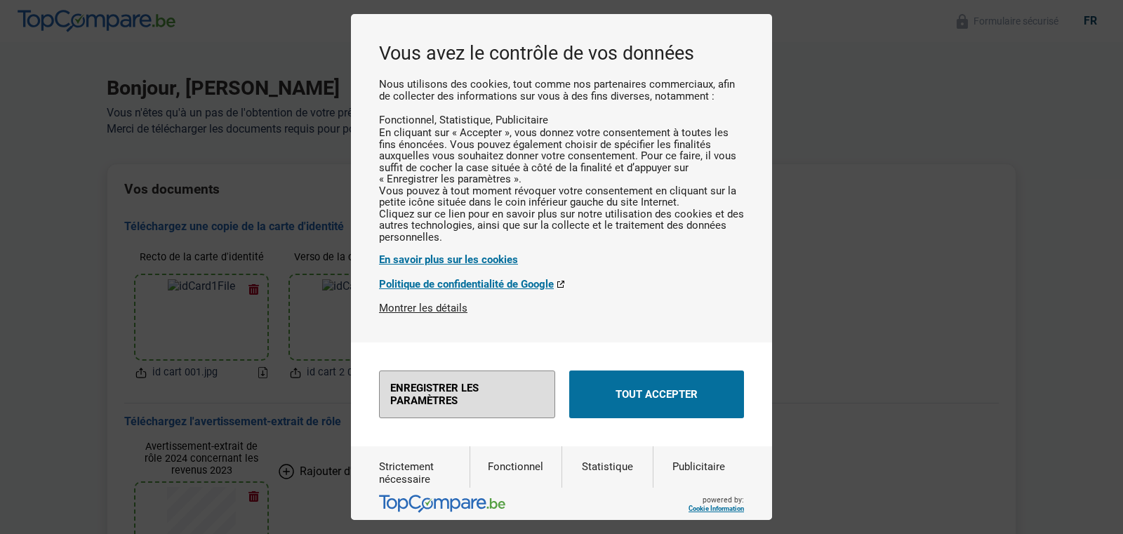
click at [427, 418] on button "Enregistrer les paramètres" at bounding box center [467, 395] width 176 height 48
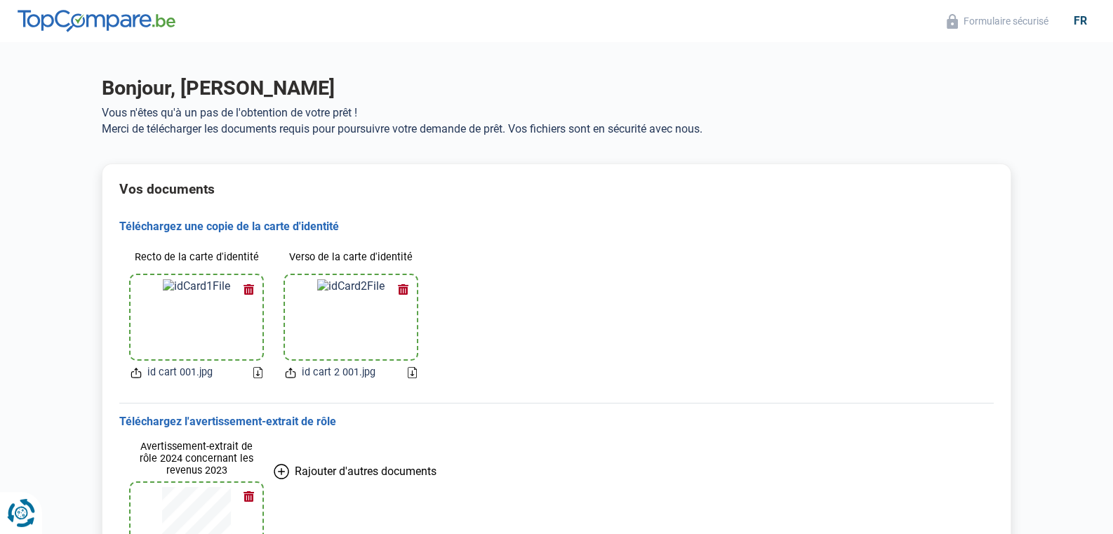
click at [18, 512] on icon "Renew consent" at bounding box center [21, 513] width 28 height 28
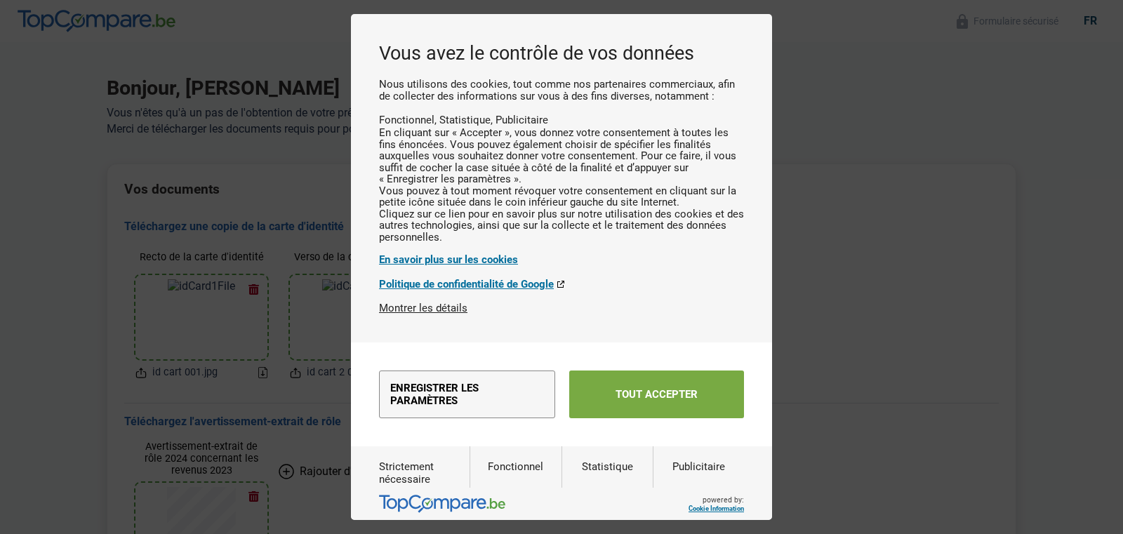
click at [635, 418] on button "Tout accepter" at bounding box center [656, 395] width 175 height 48
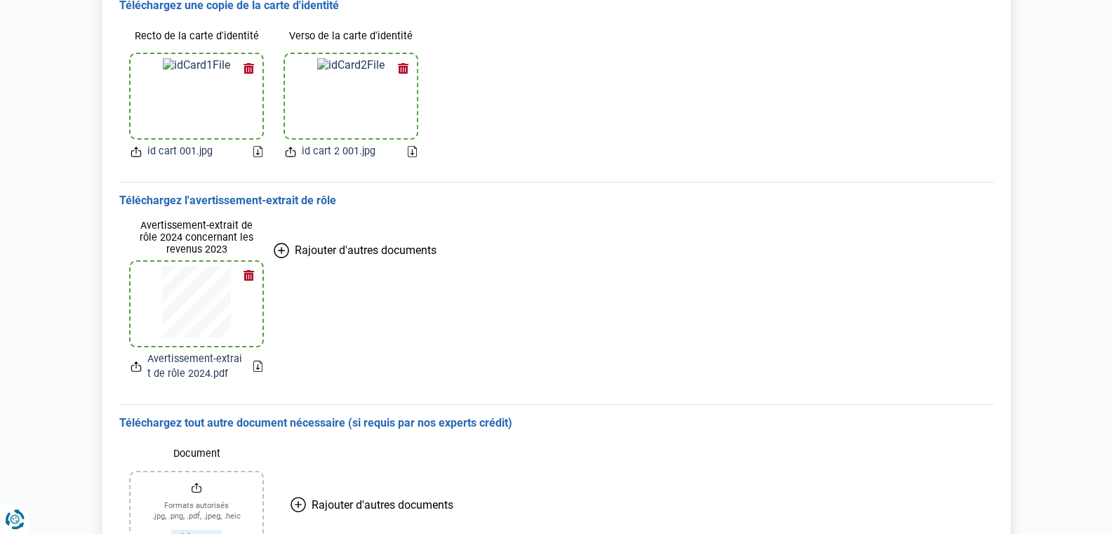
scroll to position [315, 0]
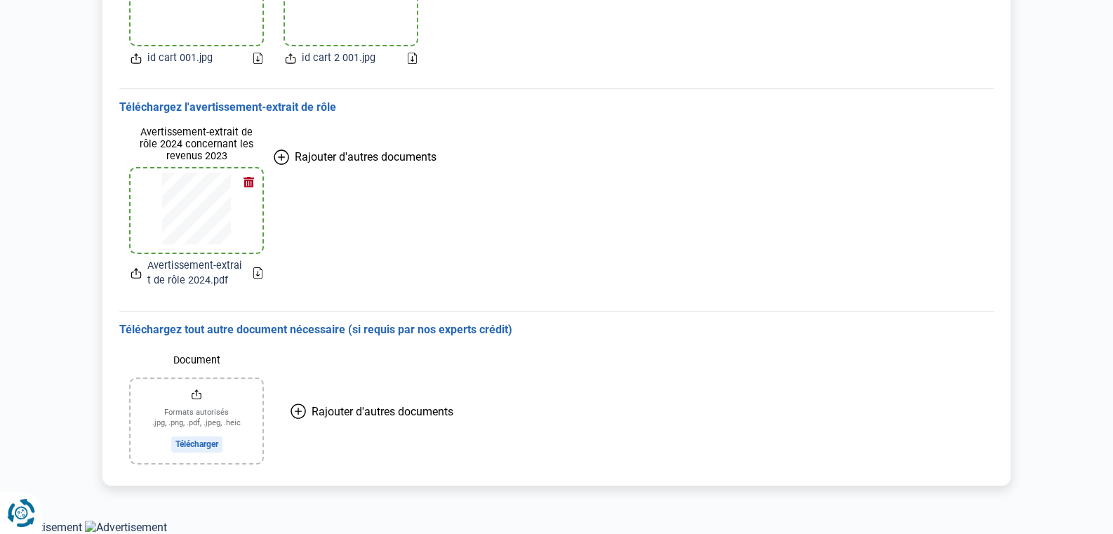
click at [8, 526] on icon "Renew consent" at bounding box center [21, 513] width 28 height 28
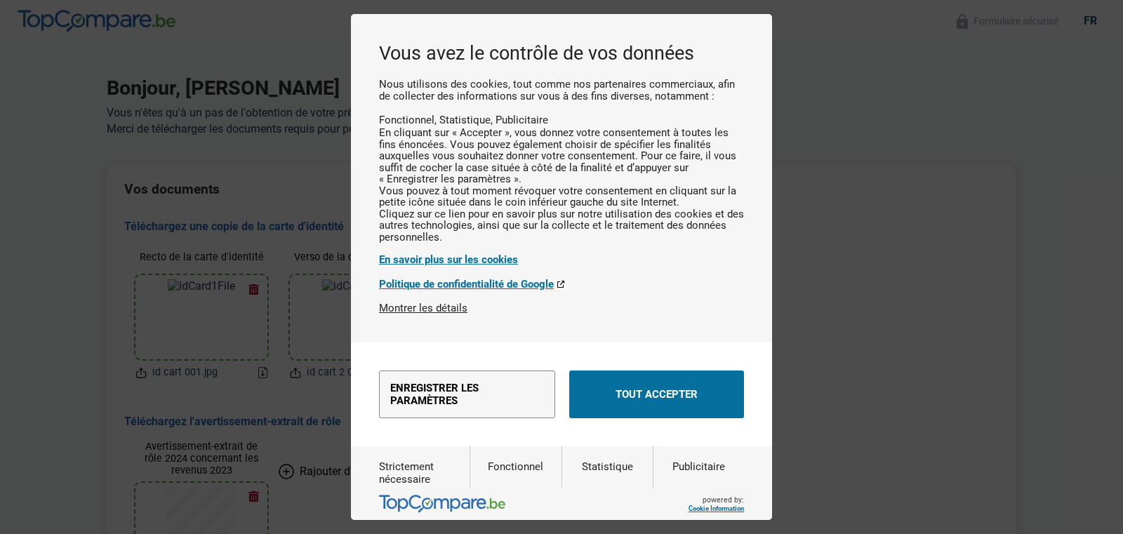
click at [899, 371] on div "Vous avez le contrôle de vos données Nous utilisons des cookies, tout comme nos…" at bounding box center [561, 267] width 1123 height 534
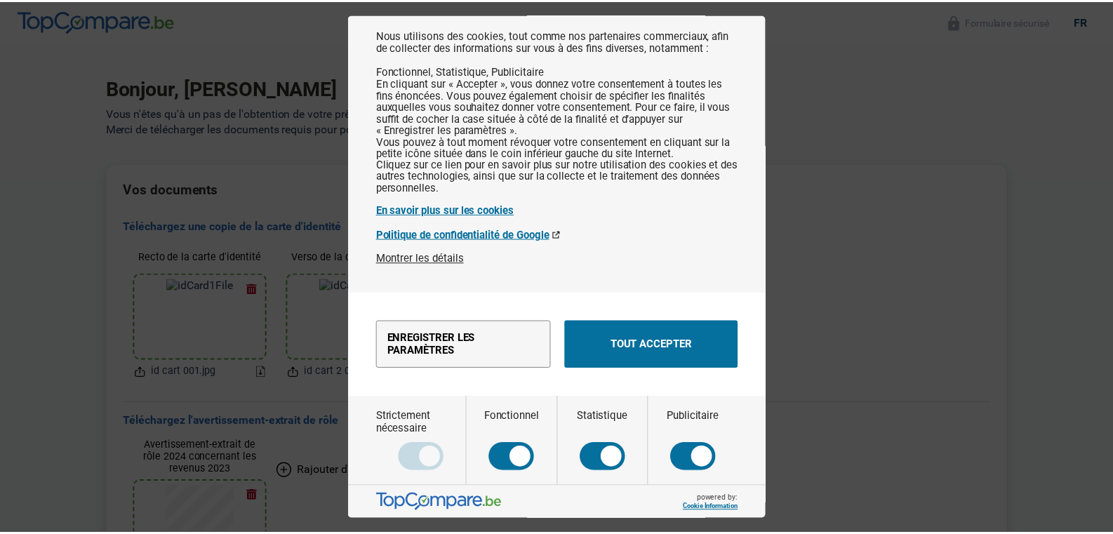
scroll to position [89, 0]
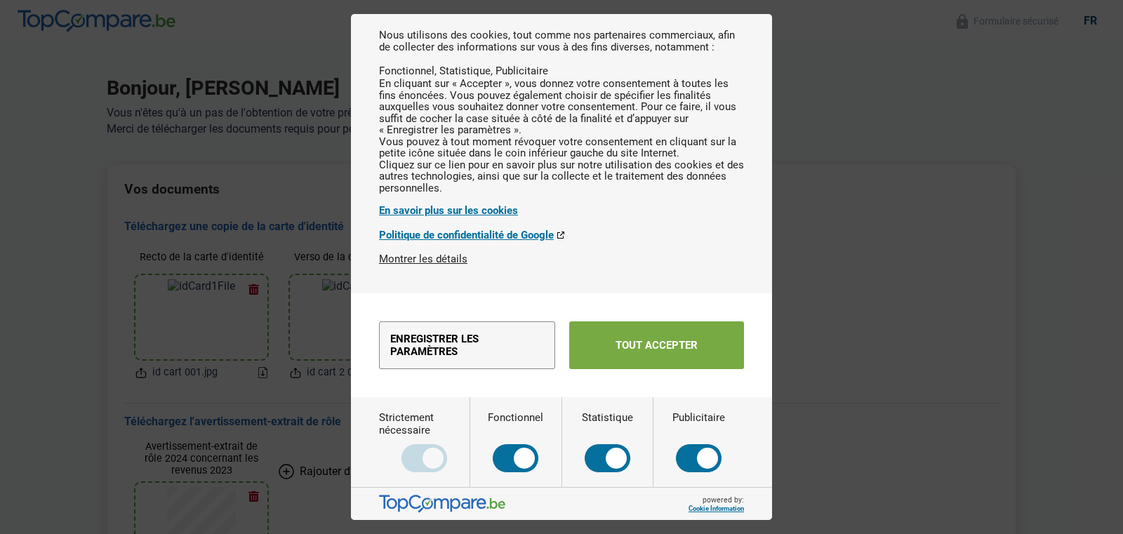
click at [649, 345] on button "Tout accepter" at bounding box center [656, 346] width 175 height 48
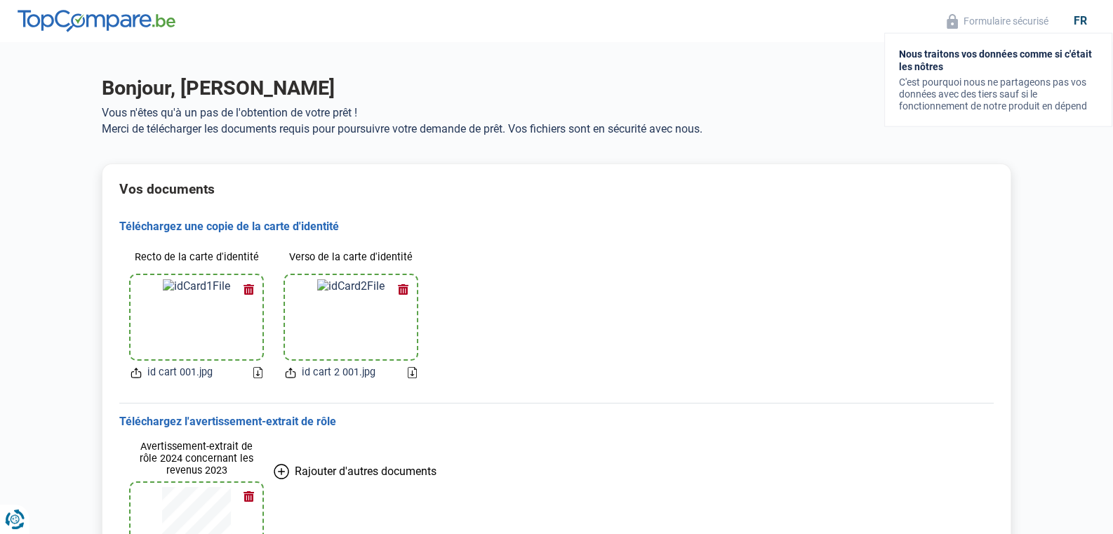
click at [1034, 18] on button "Formulaire sécurisé" at bounding box center [998, 21] width 110 height 16
